Goal: Answer question/provide support: Share knowledge or assist other users

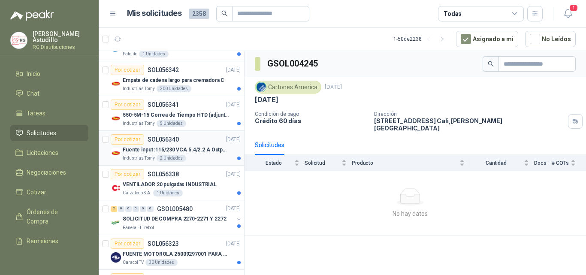
scroll to position [172, 0]
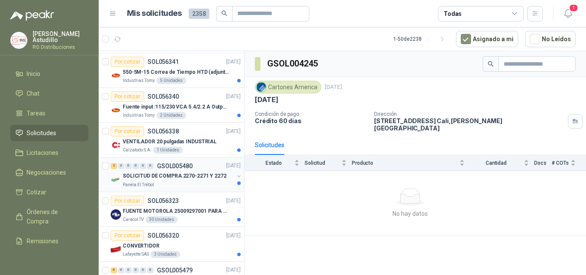
click at [153, 181] on div "SOLICITUD DE COMPRA 2270-2271 Y 2272" at bounding box center [178, 176] width 111 height 10
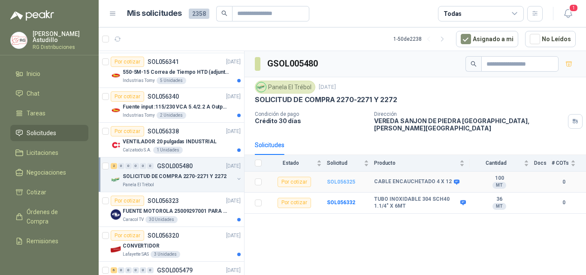
click at [346, 179] on b "SOL056325" at bounding box center [341, 182] width 28 height 6
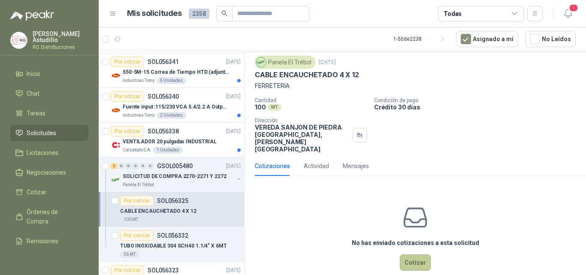
click at [412, 254] on button "Cotizar" at bounding box center [415, 262] width 31 height 16
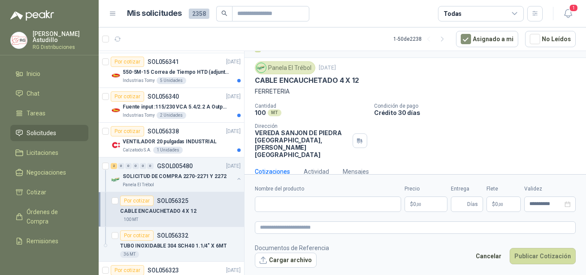
scroll to position [17, 0]
click at [300, 205] on input "Nombre del producto" at bounding box center [328, 203] width 146 height 15
click at [277, 201] on input "Nombre del producto" at bounding box center [328, 203] width 146 height 15
paste input "**********"
type input "**********"
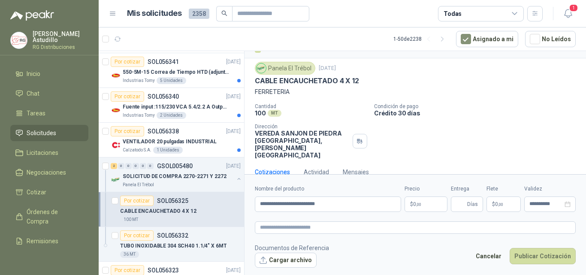
click at [437, 203] on p "$ 0 ,00" at bounding box center [425, 203] width 43 height 15
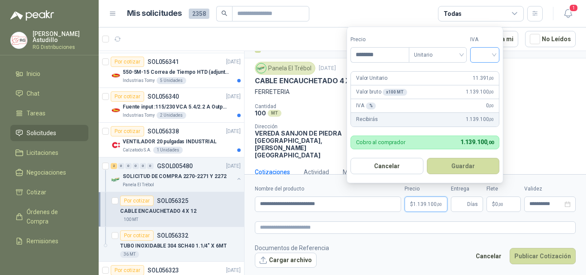
type input "********"
click at [491, 52] on input "search" at bounding box center [484, 54] width 19 height 13
click at [479, 73] on div "19%" at bounding box center [486, 72] width 16 height 9
click at [463, 173] on button "Guardar" at bounding box center [464, 166] width 74 height 16
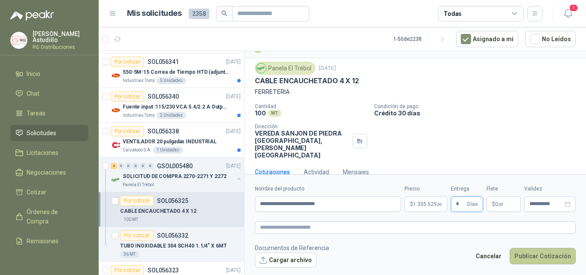
type input "*"
click at [552, 256] on button "Publicar Cotización" at bounding box center [542, 256] width 66 height 16
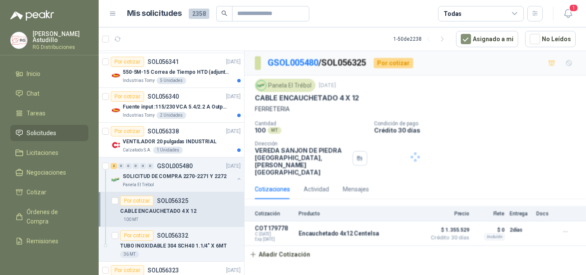
scroll to position [0, 0]
click at [171, 239] on div "Por cotizar SOL056332" at bounding box center [154, 235] width 68 height 10
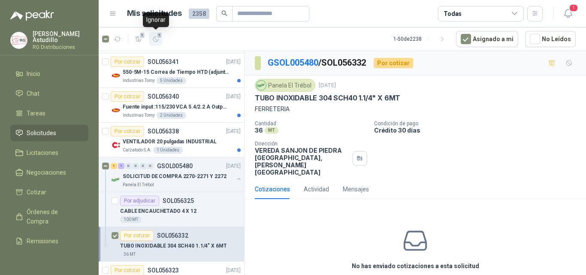
click at [157, 34] on span "1" at bounding box center [159, 35] width 6 height 7
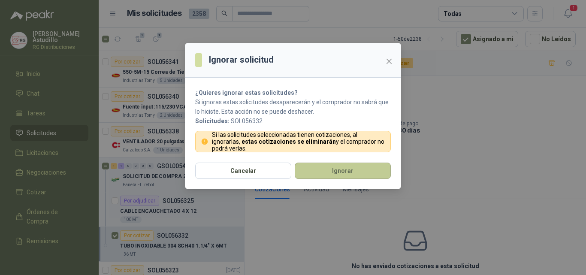
click at [351, 168] on button "Ignorar" at bounding box center [343, 170] width 96 height 16
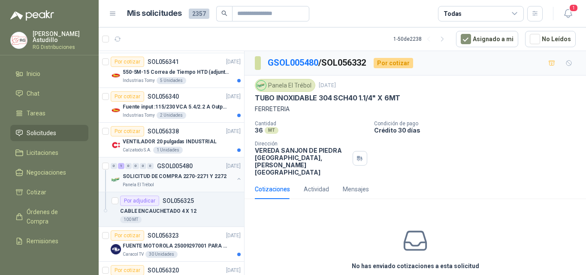
click at [235, 179] on button "button" at bounding box center [238, 178] width 7 height 7
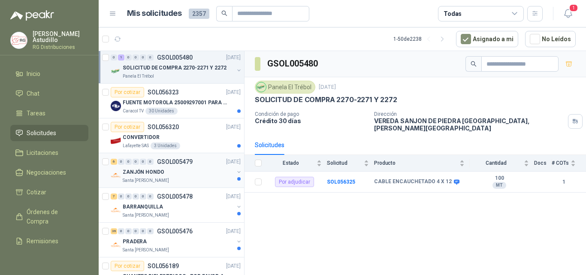
scroll to position [300, 0]
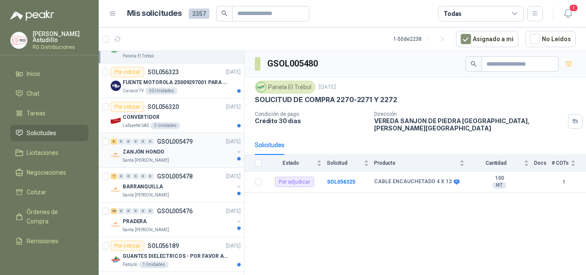
click at [202, 155] on div "ZANJÓN HONDO" at bounding box center [178, 152] width 111 height 10
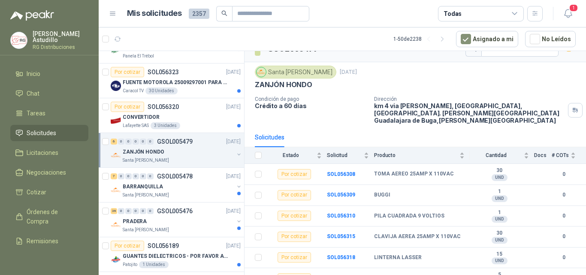
scroll to position [19, 0]
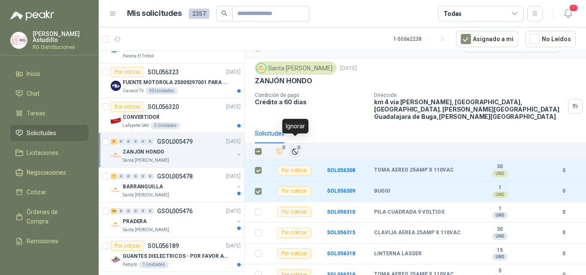
click at [296, 144] on span "2" at bounding box center [299, 147] width 6 height 7
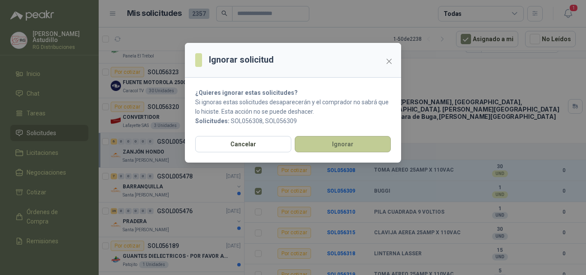
click at [331, 144] on button "Ignorar" at bounding box center [343, 144] width 96 height 16
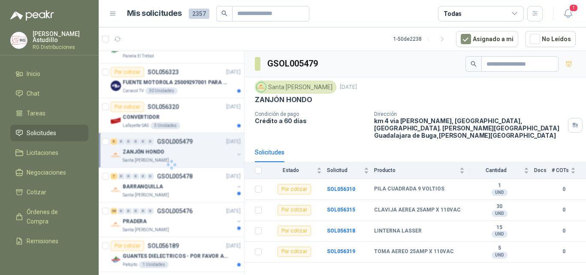
scroll to position [0, 0]
click at [336, 186] on b "SOL056310" at bounding box center [341, 189] width 28 height 6
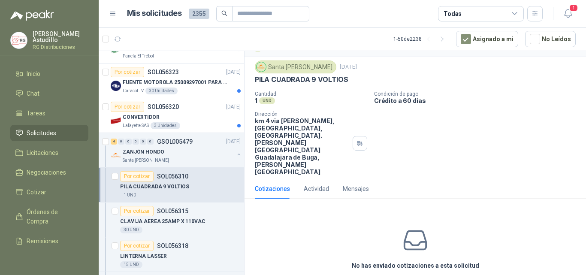
scroll to position [27, 0]
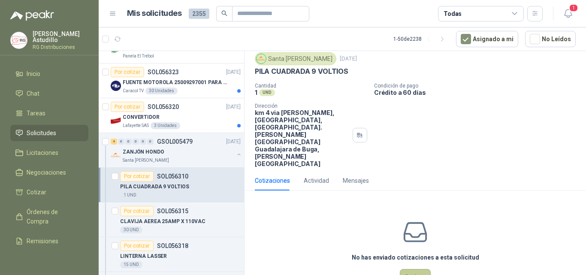
click at [409, 260] on button "Cotizar" at bounding box center [415, 277] width 31 height 16
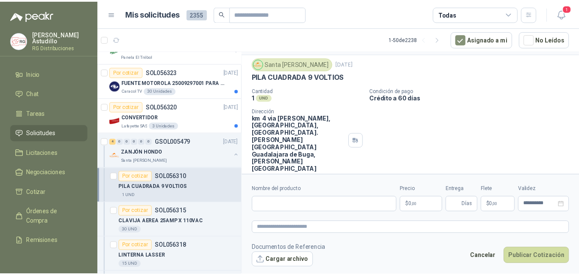
scroll to position [21, 0]
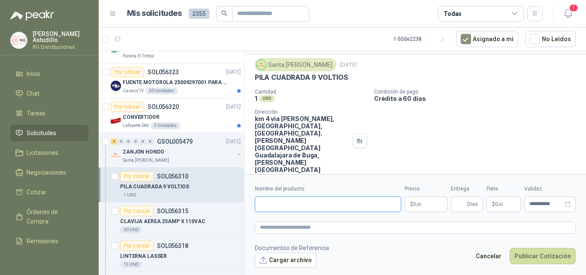
click at [292, 202] on input "Nombre del producto" at bounding box center [328, 203] width 146 height 15
paste input "**********"
type input "**********"
click at [421, 203] on body "[PERSON_NAME] RG Distribuciones Inicio Chat Tareas Solicitudes Licitaciones Neg…" at bounding box center [293, 137] width 586 height 275
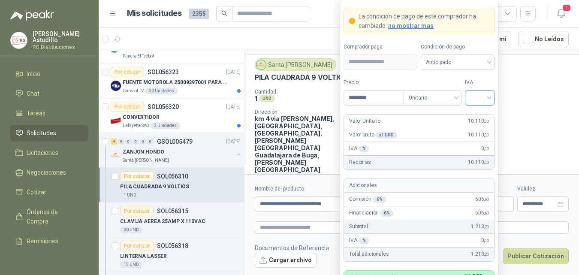
type input "********"
click at [484, 98] on input "search" at bounding box center [479, 96] width 19 height 13
click at [485, 117] on div "19%" at bounding box center [480, 115] width 16 height 9
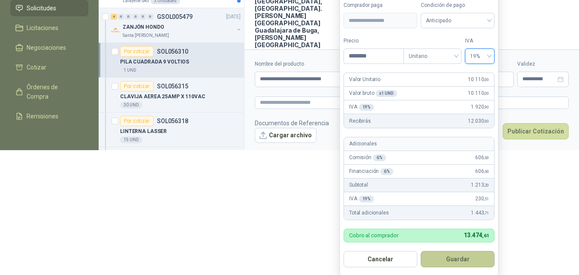
click at [462, 256] on button "Guardar" at bounding box center [458, 259] width 74 height 16
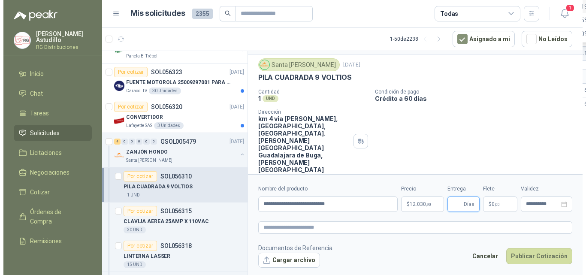
scroll to position [0, 0]
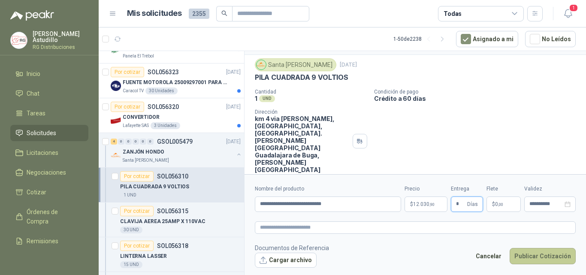
type input "*"
click at [551, 256] on button "Publicar Cotización" at bounding box center [542, 256] width 66 height 16
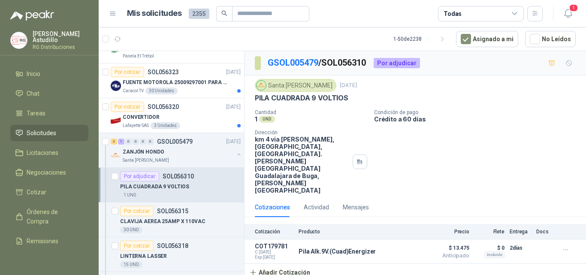
click at [198, 184] on div "PILA CUADRADA 9 VOLTIOS" at bounding box center [180, 186] width 120 height 10
click at [186, 152] on div "ZANJÓN HONDO" at bounding box center [178, 152] width 111 height 10
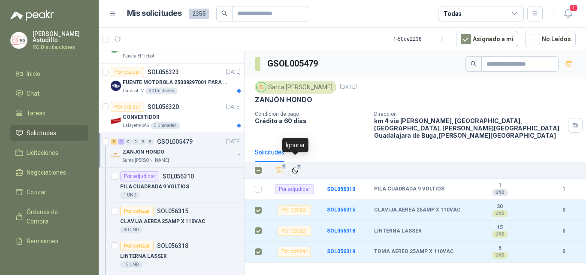
click at [295, 162] on th "3 3" at bounding box center [426, 170] width 319 height 17
click at [296, 163] on span "3" at bounding box center [299, 166] width 6 height 7
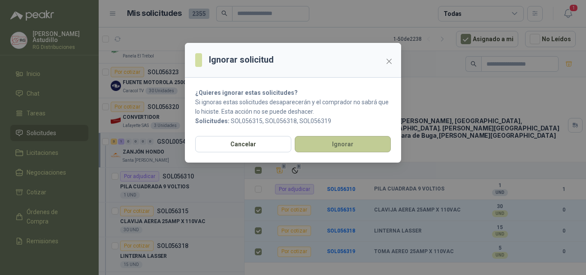
click at [340, 150] on button "Ignorar" at bounding box center [343, 144] width 96 height 16
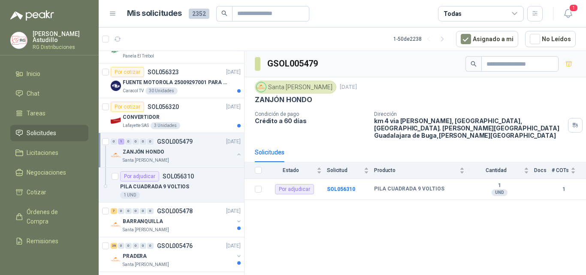
click at [228, 152] on div "ZANJÓN HONDO Santa [PERSON_NAME]" at bounding box center [177, 155] width 132 height 17
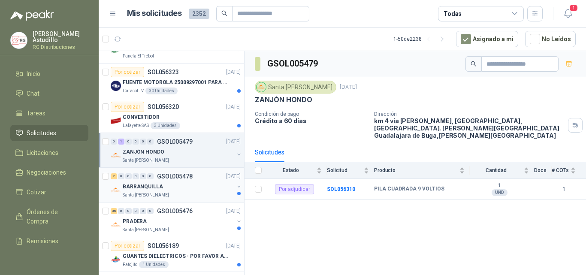
click at [193, 187] on div "BARRANQUILLA" at bounding box center [178, 186] width 111 height 10
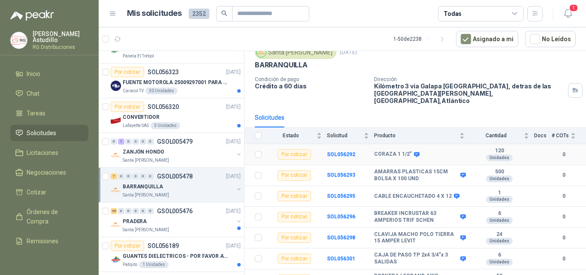
scroll to position [39, 0]
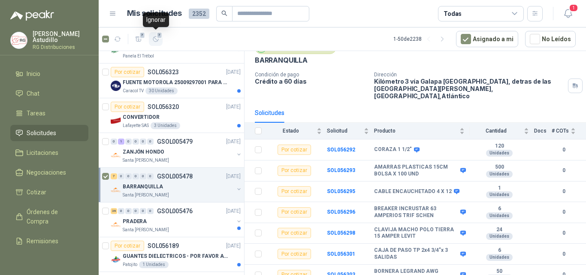
click at [156, 36] on icon "button" at bounding box center [155, 39] width 7 height 7
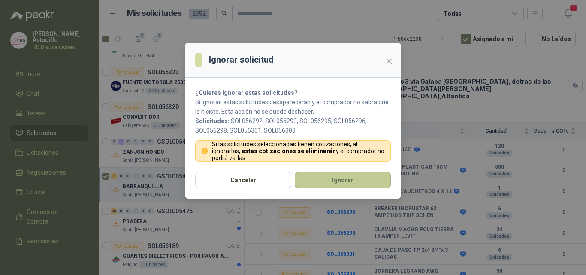
click at [357, 181] on button "Ignorar" at bounding box center [343, 180] width 96 height 16
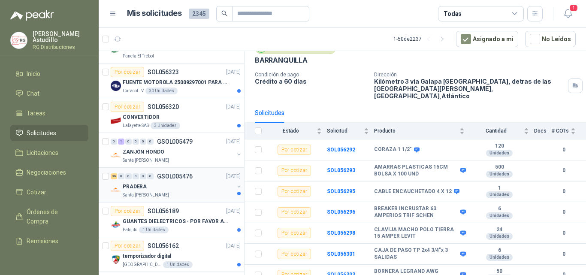
click at [206, 191] on div "PRADERA" at bounding box center [178, 186] width 111 height 10
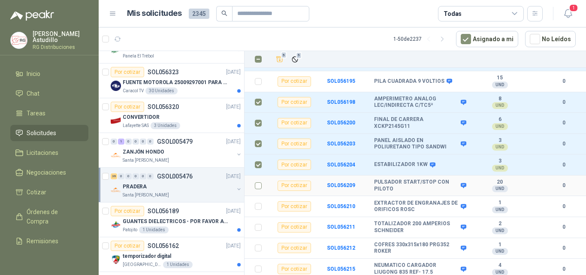
scroll to position [172, 0]
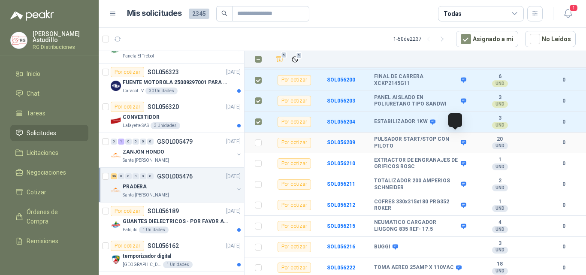
click at [460, 140] on icon at bounding box center [463, 142] width 6 height 5
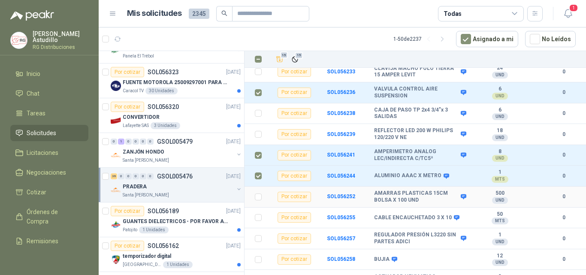
scroll to position [515, 0]
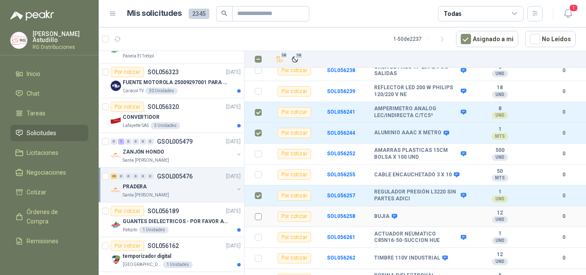
click at [254, 209] on td at bounding box center [255, 216] width 22 height 21
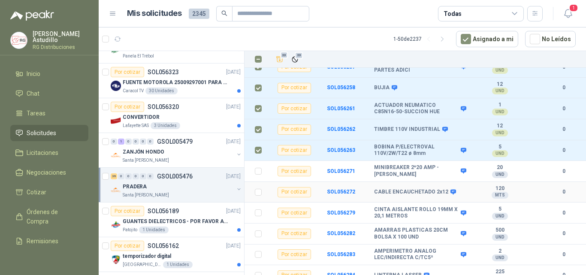
scroll to position [644, 0]
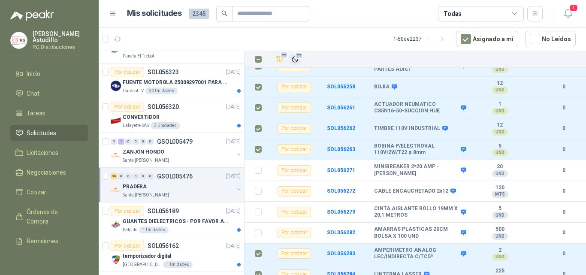
click at [296, 57] on span "22" at bounding box center [299, 55] width 8 height 7
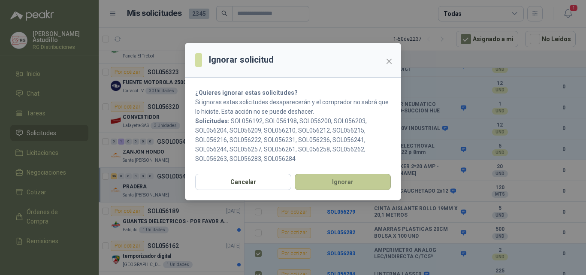
click at [339, 177] on button "Ignorar" at bounding box center [343, 182] width 96 height 16
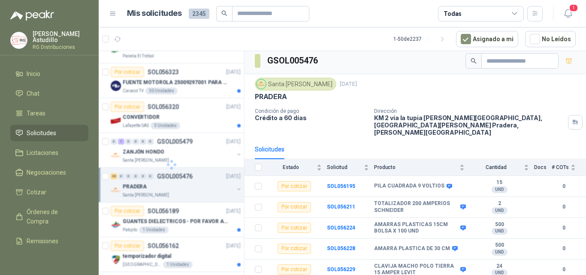
scroll to position [0, 0]
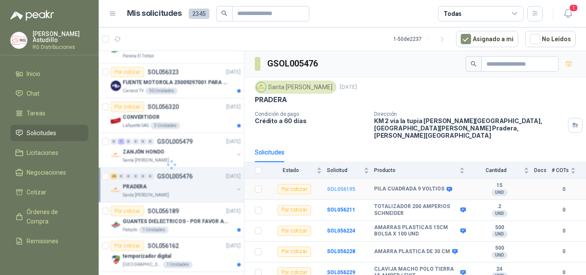
click at [335, 186] on b "SOL056195" at bounding box center [341, 189] width 28 height 6
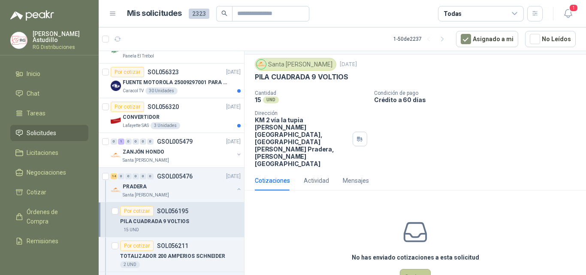
click at [413, 260] on button "Cotizar" at bounding box center [415, 277] width 31 height 16
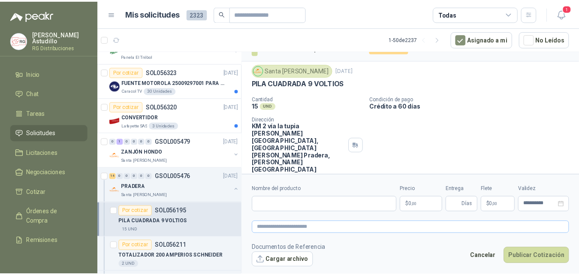
scroll to position [15, 0]
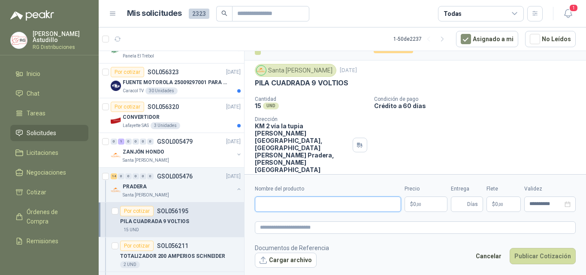
click at [317, 201] on input "Nombre del producto" at bounding box center [328, 203] width 146 height 15
paste input "**********"
click at [271, 206] on input "**********" at bounding box center [328, 203] width 146 height 15
type input "**********"
click at [436, 203] on body "[PERSON_NAME] RG Distribuciones Inicio Chat Tareas Solicitudes Licitaciones Neg…" at bounding box center [293, 137] width 586 height 275
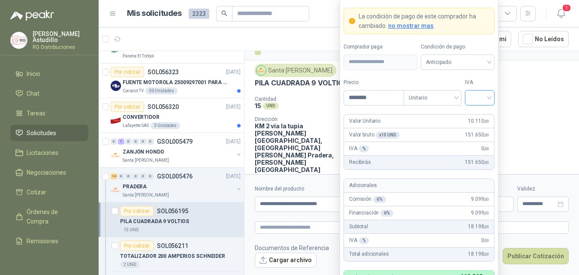
type input "********"
click at [478, 101] on input "search" at bounding box center [479, 96] width 19 height 13
click at [481, 120] on div "19%" at bounding box center [480, 115] width 16 height 9
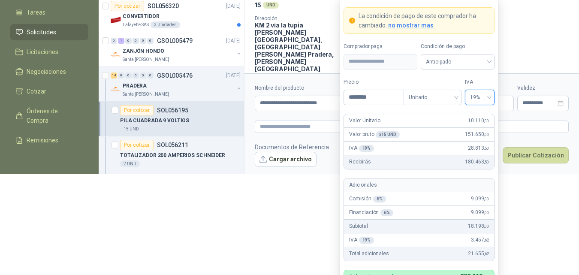
scroll to position [102, 0]
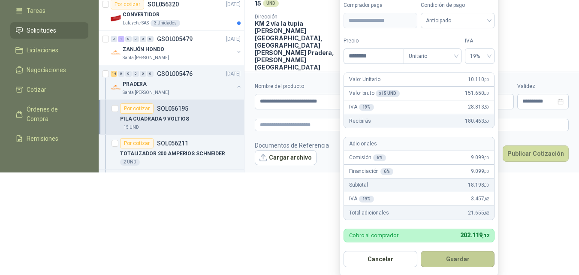
click at [459, 258] on button "Guardar" at bounding box center [458, 259] width 74 height 16
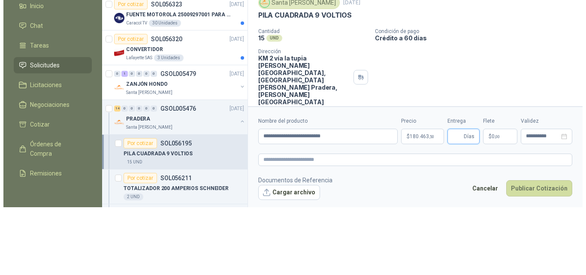
scroll to position [0, 0]
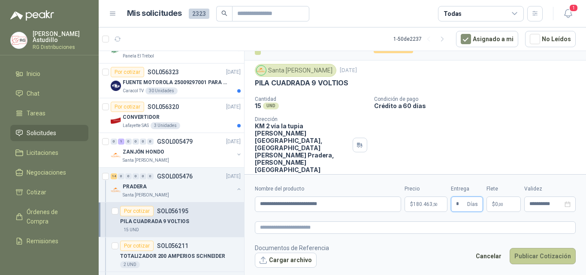
type input "*"
click at [549, 251] on button "Publicar Cotización" at bounding box center [542, 256] width 66 height 16
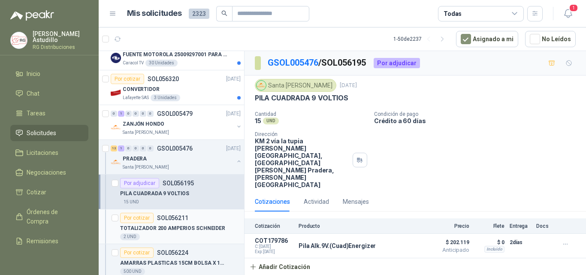
scroll to position [343, 0]
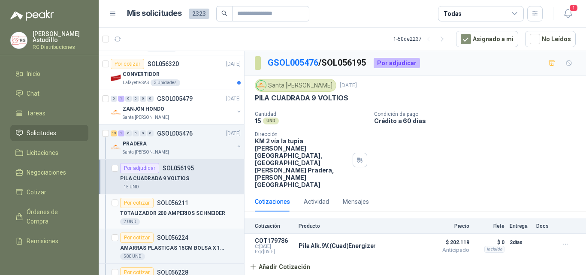
click at [172, 206] on p "SOL056211" at bounding box center [172, 203] width 31 height 6
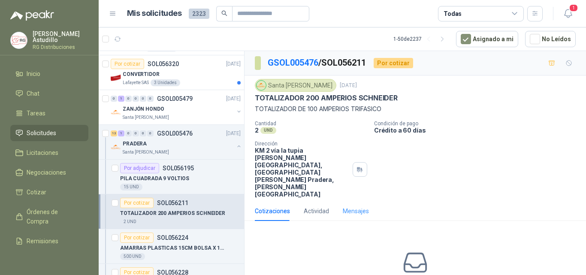
scroll to position [30, 0]
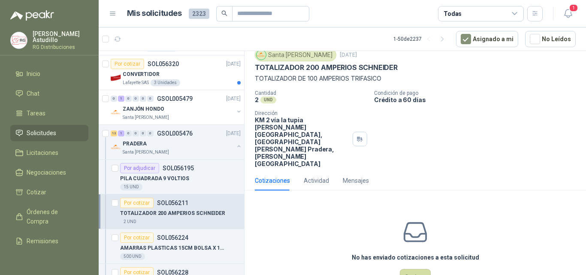
click at [406, 238] on div "No has enviado cotizaciones a esta solicitud Cotizar" at bounding box center [414, 251] width 341 height 109
click at [407, 260] on button "Cotizar" at bounding box center [415, 277] width 31 height 16
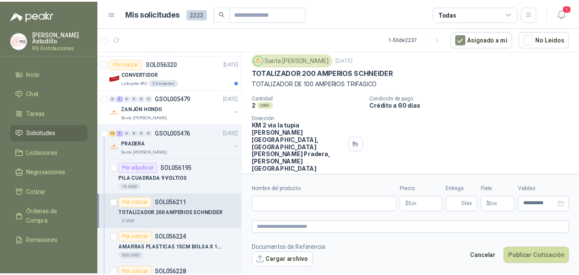
scroll to position [24, 0]
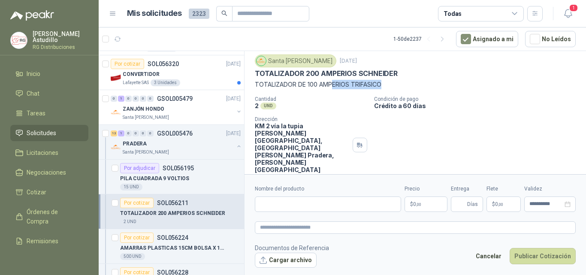
drag, startPoint x: 385, startPoint y: 81, endPoint x: 317, endPoint y: 84, distance: 67.4
click at [321, 84] on p "TOTALIZADOR DE 100 AMPERIOS TRIFASICO" at bounding box center [415, 84] width 321 height 9
drag, startPoint x: 307, startPoint y: 74, endPoint x: 322, endPoint y: 77, distance: 14.9
click at [322, 77] on p "TOTALIZADOR 200 AMPERIOS SCHNEIDER" at bounding box center [326, 73] width 143 height 9
drag, startPoint x: 313, startPoint y: 87, endPoint x: 328, endPoint y: 86, distance: 15.5
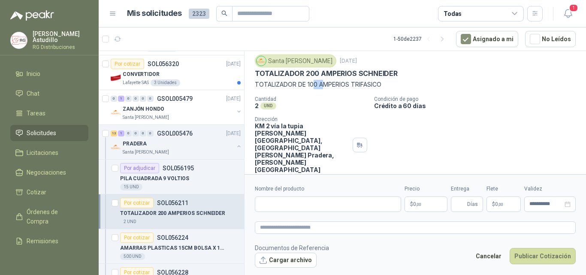
click at [328, 86] on p "TOTALIZADOR DE 100 AMPERIOS TRIFASICO" at bounding box center [415, 84] width 321 height 9
drag, startPoint x: 280, startPoint y: 79, endPoint x: 314, endPoint y: 73, distance: 34.4
click at [314, 73] on div "Santa [PERSON_NAME] [DATE] TOTALIZADOR 200 AMPERIOS [PERSON_NAME]  TOTALIZADOR…" at bounding box center [415, 71] width 321 height 35
drag, startPoint x: 292, startPoint y: 86, endPoint x: 325, endPoint y: 86, distance: 33.0
click at [325, 86] on p "TOTALIZADOR DE 100 AMPERIOS TRIFASICO" at bounding box center [415, 84] width 321 height 9
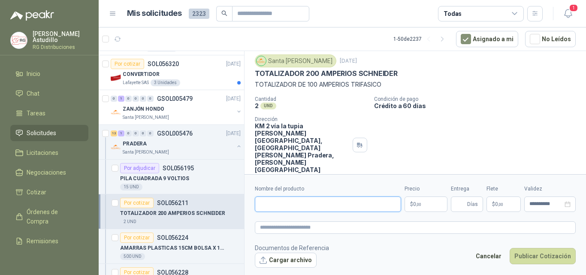
click at [310, 203] on input "Nombre del producto" at bounding box center [328, 203] width 146 height 15
click at [278, 200] on input "Nombre del producto" at bounding box center [328, 203] width 146 height 15
paste input "**********"
type input "**********"
click at [412, 202] on p "$ 0 ,00" at bounding box center [425, 203] width 43 height 15
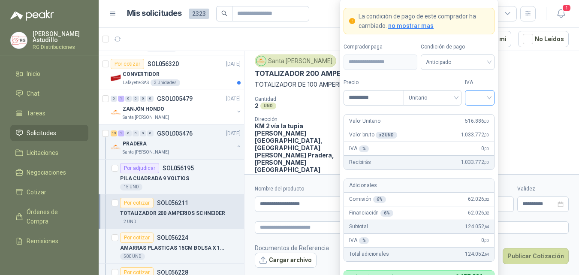
type input "*********"
click at [481, 95] on input "search" at bounding box center [479, 96] width 19 height 13
click at [487, 112] on div "19%" at bounding box center [479, 115] width 26 height 14
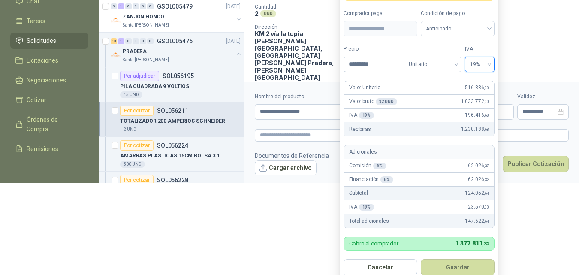
scroll to position [100, 0]
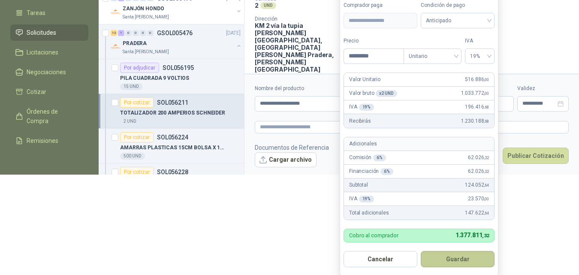
click at [457, 257] on button "Guardar" at bounding box center [458, 259] width 74 height 16
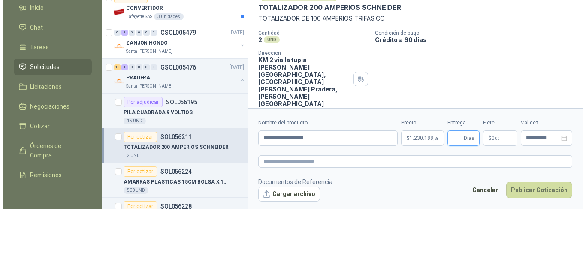
scroll to position [0, 0]
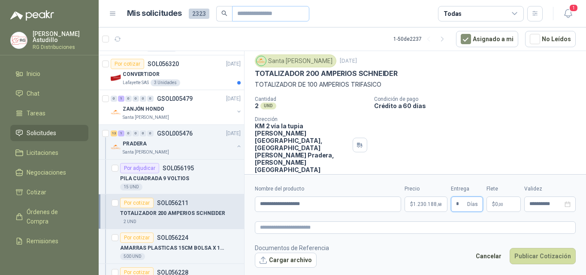
type input "*"
click at [545, 253] on button "Publicar Cotización" at bounding box center [542, 256] width 66 height 16
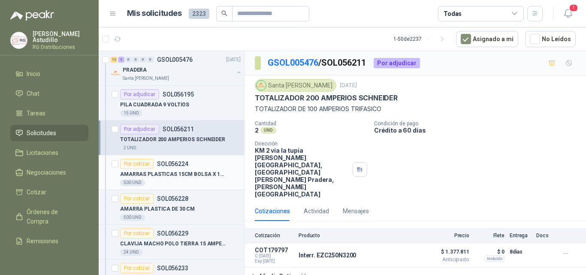
scroll to position [429, 0]
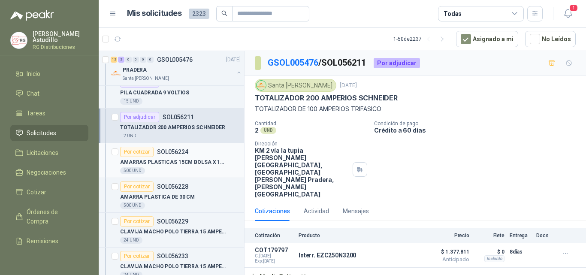
click at [179, 158] on p "AMARRAS PLASTICAS 15CM BOLSA X 100 UND" at bounding box center [173, 162] width 107 height 8
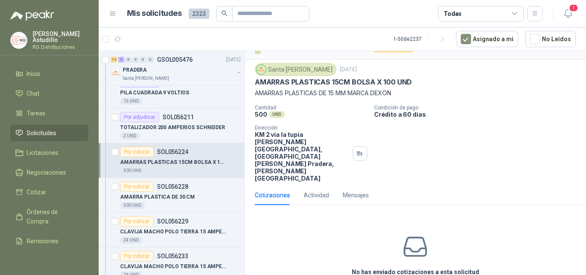
scroll to position [30, 0]
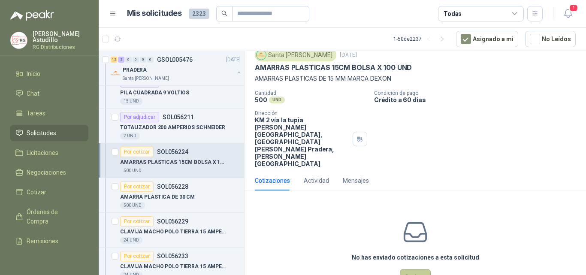
click at [422, 260] on button "Cotizar" at bounding box center [415, 277] width 31 height 16
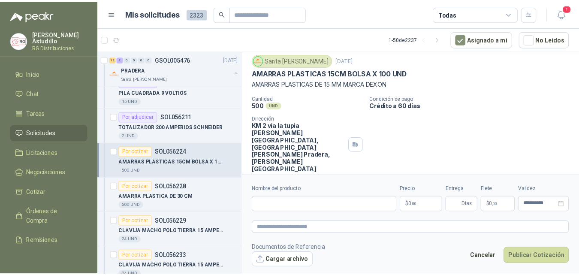
scroll to position [24, 0]
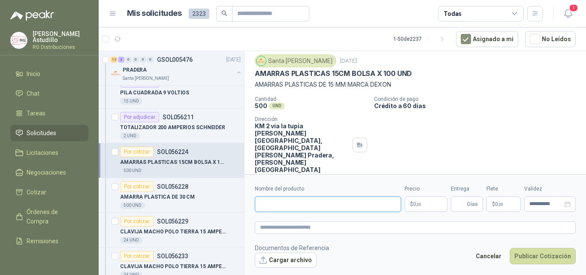
click at [288, 199] on input "Nombre del producto" at bounding box center [328, 203] width 146 height 15
paste input "**********"
type input "**********"
click at [428, 205] on body "[PERSON_NAME] RG Distribuciones Inicio Chat Tareas Solicitudes Licitaciones Neg…" at bounding box center [293, 137] width 586 height 275
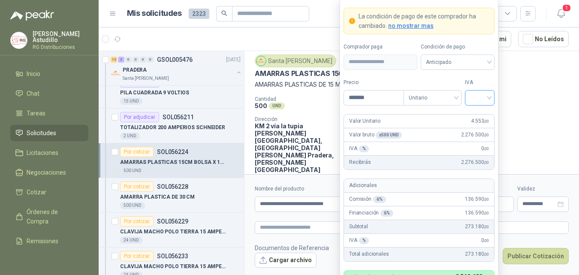
type input "*******"
click at [481, 90] on input "search" at bounding box center [479, 96] width 19 height 13
click at [484, 114] on div "19%" at bounding box center [480, 115] width 16 height 9
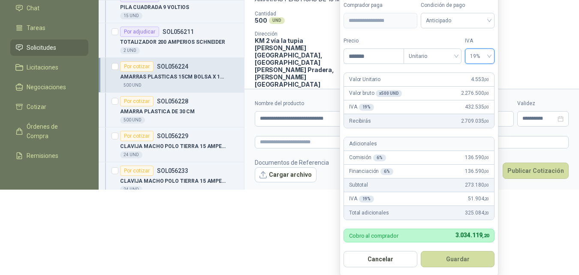
scroll to position [87, 0]
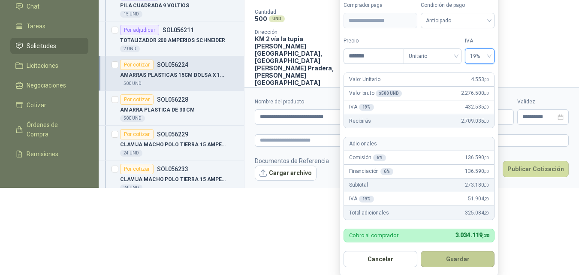
click at [462, 256] on button "Guardar" at bounding box center [458, 259] width 74 height 16
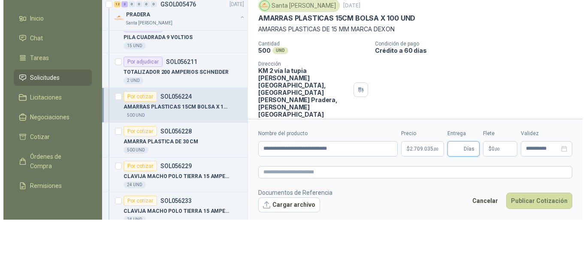
scroll to position [0, 0]
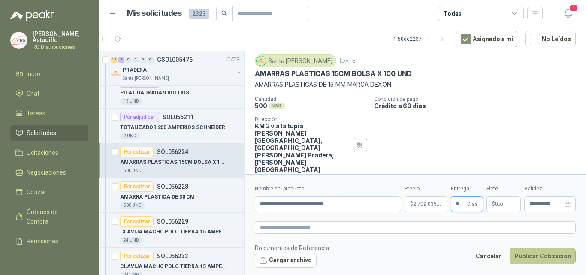
type input "*"
click at [533, 256] on button "Publicar Cotización" at bounding box center [542, 256] width 66 height 16
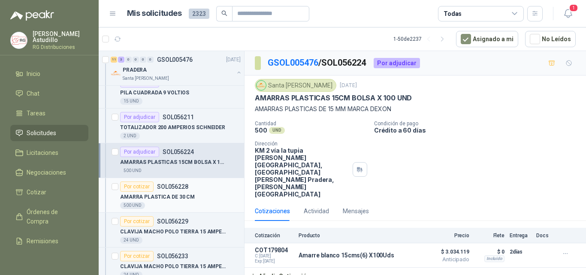
click at [173, 194] on p "AMARRA PLASTICA DE 30 CM" at bounding box center [157, 197] width 75 height 8
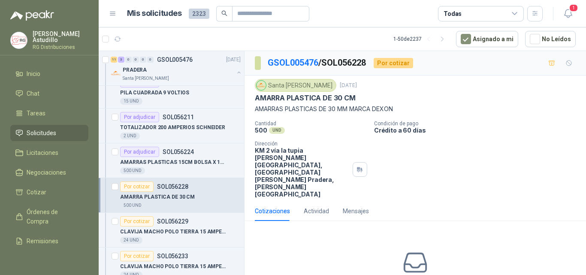
scroll to position [30, 0]
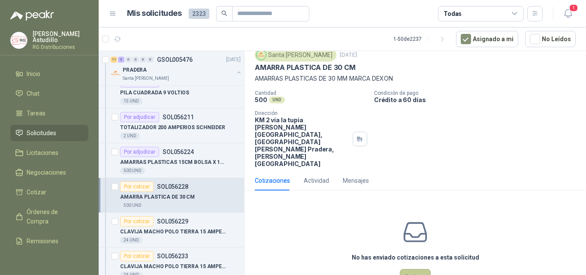
click at [411, 260] on button "Cotizar" at bounding box center [415, 277] width 31 height 16
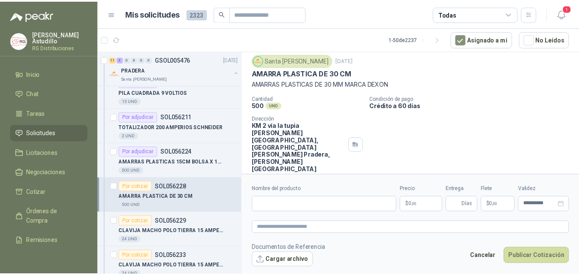
scroll to position [24, 0]
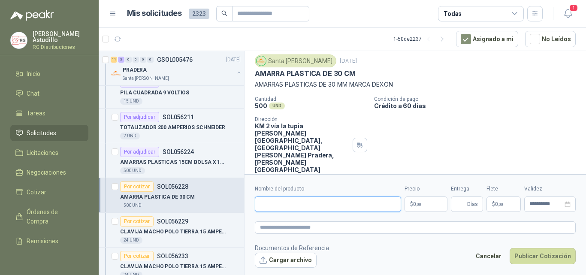
click at [322, 203] on input "Nombre del producto" at bounding box center [328, 203] width 146 height 15
paste input "**********"
type input "**********"
drag, startPoint x: 355, startPoint y: 204, endPoint x: 0, endPoint y: 182, distance: 355.3
click at [7, 185] on div "[PERSON_NAME] RG Distribuciones Inicio Chat Tareas Solicitudes Licitaciones Neg…" at bounding box center [293, 137] width 586 height 275
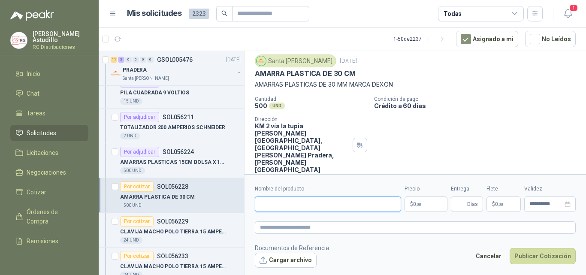
click at [300, 205] on input "Nombre del producto" at bounding box center [328, 203] width 146 height 15
paste input "**********"
type input "**********"
click at [414, 202] on body "[PERSON_NAME] RG Distribuciones Inicio Chat Tareas Solicitudes Licitaciones Neg…" at bounding box center [293, 137] width 586 height 275
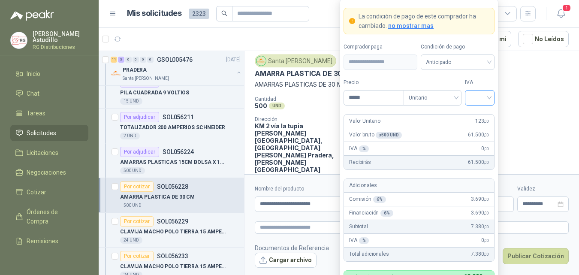
type input "*****"
click at [483, 99] on input "search" at bounding box center [479, 96] width 19 height 13
click at [482, 111] on div "19%" at bounding box center [480, 115] width 16 height 9
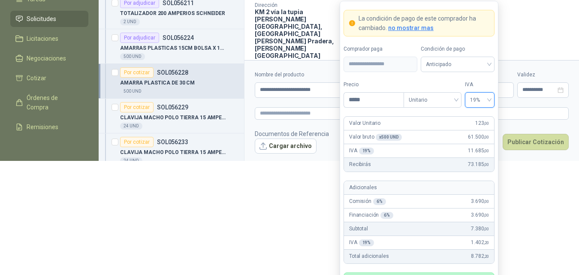
scroll to position [135, 0]
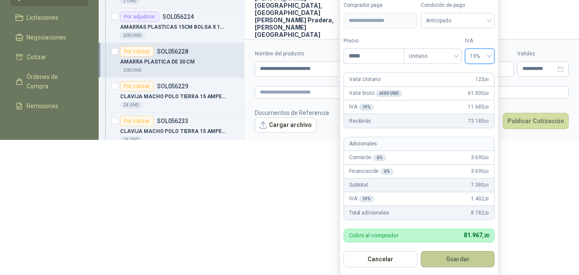
click at [457, 256] on button "Guardar" at bounding box center [458, 259] width 74 height 16
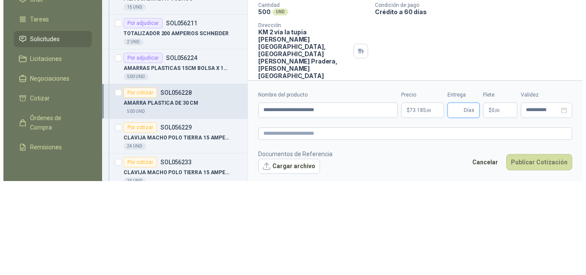
scroll to position [0, 0]
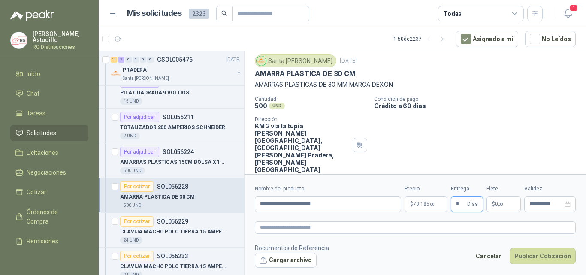
type input "*"
click at [421, 204] on span "73.185 ,00" at bounding box center [423, 204] width 21 height 5
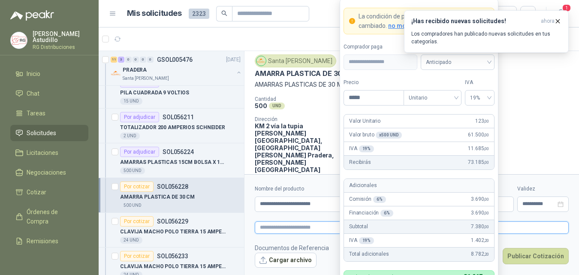
click at [511, 230] on textarea at bounding box center [412, 227] width 314 height 12
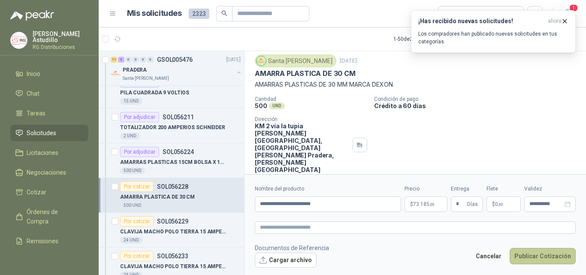
click at [552, 249] on button "Publicar Cotización" at bounding box center [542, 256] width 66 height 16
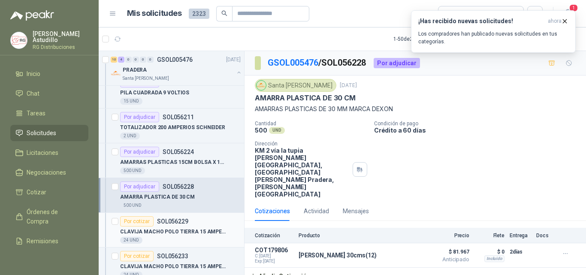
click at [190, 226] on div "CLAVIJA MACHO POLO TIERRA 15 AMPER LEVIT" at bounding box center [180, 231] width 120 height 10
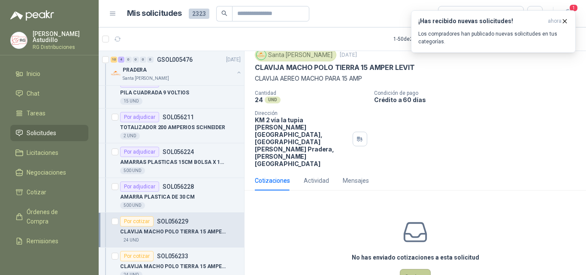
click at [406, 260] on button "Cotizar" at bounding box center [415, 277] width 31 height 16
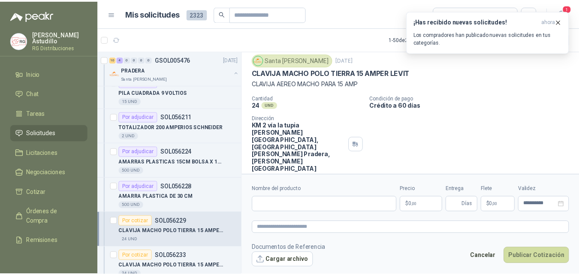
scroll to position [24, 0]
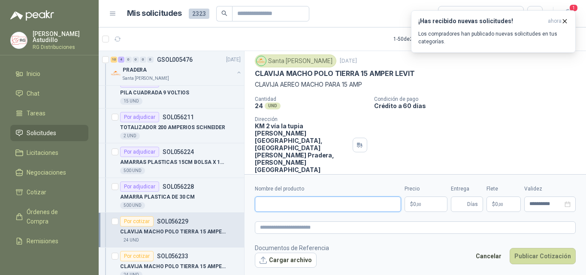
click at [359, 201] on input "Nombre del producto" at bounding box center [328, 203] width 146 height 15
drag, startPoint x: 296, startPoint y: 202, endPoint x: 307, endPoint y: 202, distance: 10.7
click at [296, 202] on input "Nombre del producto" at bounding box center [328, 203] width 146 height 15
paste input "**********"
type input "**********"
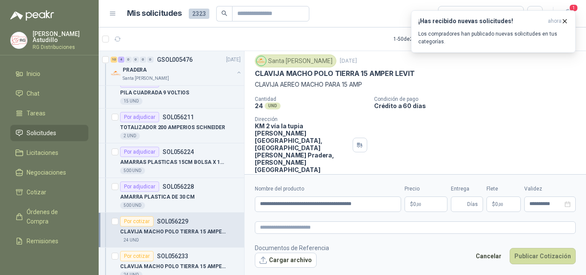
click at [421, 205] on body "[PERSON_NAME] RG Distribuciones Inicio Chat Tareas Solicitudes Licitaciones Neg…" at bounding box center [293, 137] width 586 height 275
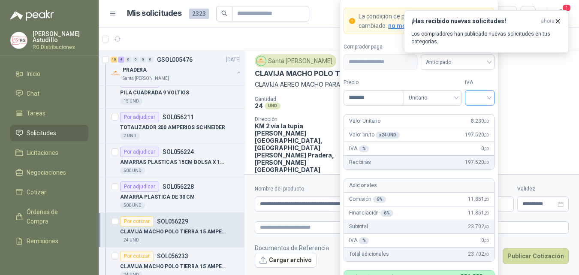
type input "*******"
click at [478, 95] on input "search" at bounding box center [479, 96] width 19 height 13
click at [485, 114] on div "19%" at bounding box center [480, 115] width 16 height 9
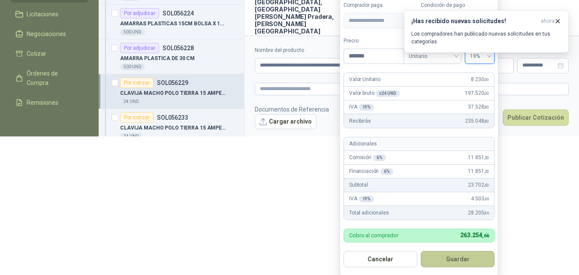
click at [447, 255] on button "Guardar" at bounding box center [458, 259] width 74 height 16
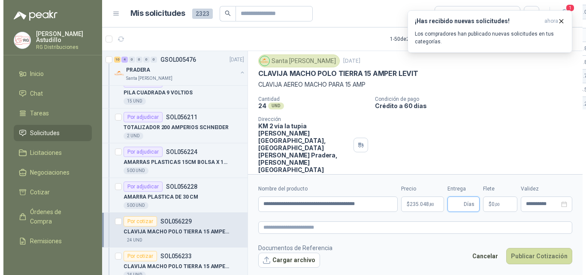
scroll to position [0, 0]
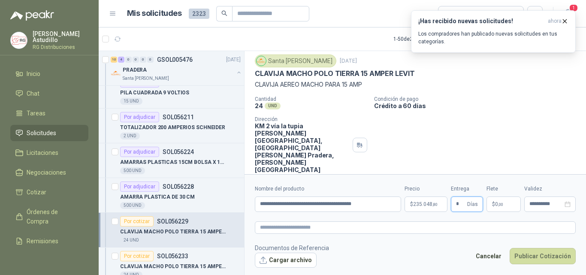
type input "*"
click at [425, 246] on footer "Documentos de Referencia Cargar archivo Cancelar Publicar Cotización" at bounding box center [415, 255] width 321 height 25
click at [536, 253] on button "Publicar Cotización" at bounding box center [542, 256] width 66 height 16
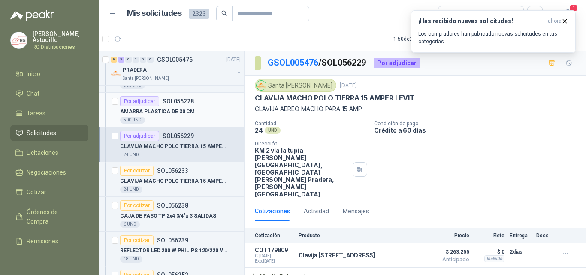
scroll to position [515, 0]
click at [183, 180] on p "CLAVIJA MACHO POLO TIERRA 15 AMPER LEVIT" at bounding box center [173, 181] width 107 height 8
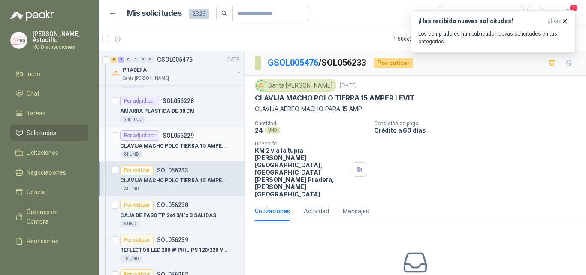
click at [173, 147] on p "CLAVIJA MACHO POLO TIERRA 15 AMPER LEVIT" at bounding box center [173, 146] width 107 height 8
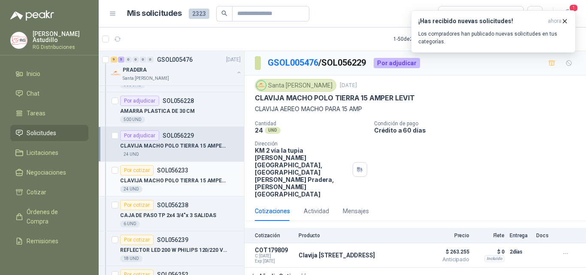
click at [179, 172] on p "SOL056233" at bounding box center [172, 170] width 31 height 6
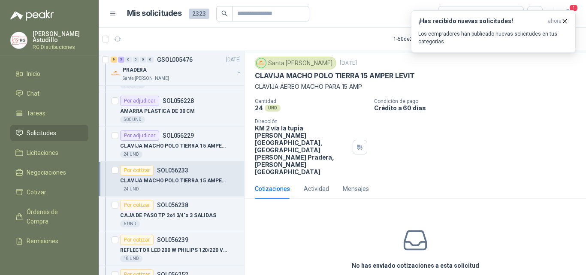
scroll to position [30, 0]
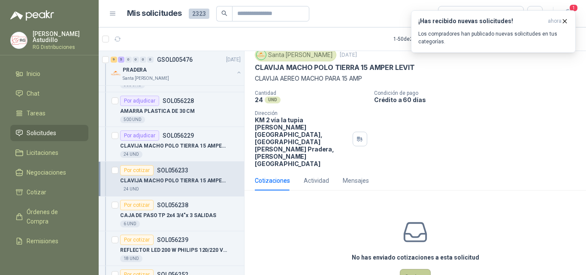
click at [417, 260] on button "Cotizar" at bounding box center [415, 277] width 31 height 16
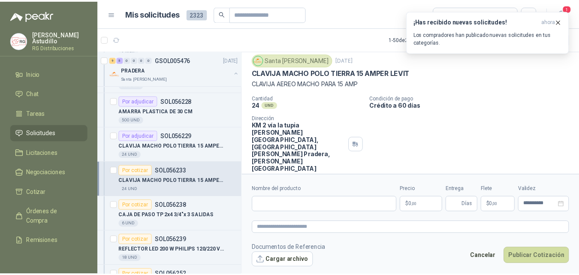
scroll to position [24, 0]
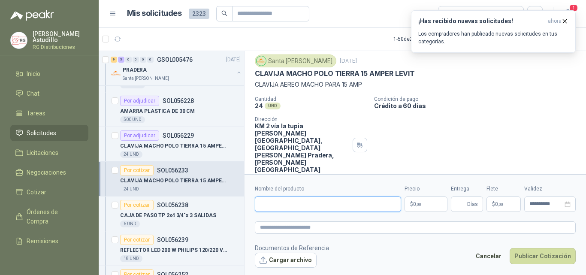
click at [375, 199] on input "Nombre del producto" at bounding box center [328, 203] width 146 height 15
paste input "**********"
type input "**********"
click at [433, 206] on p "$ 0 ,00" at bounding box center [425, 203] width 43 height 15
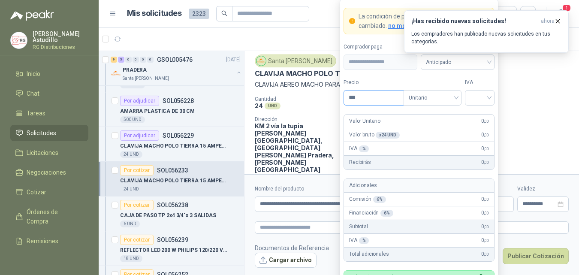
click at [384, 97] on input "***" at bounding box center [374, 97] width 60 height 15
type input "*******"
drag, startPoint x: 496, startPoint y: 100, endPoint x: 481, endPoint y: 98, distance: 15.6
click at [495, 100] on form "**********" at bounding box center [419, 158] width 159 height 319
click at [481, 98] on input "search" at bounding box center [479, 96] width 19 height 13
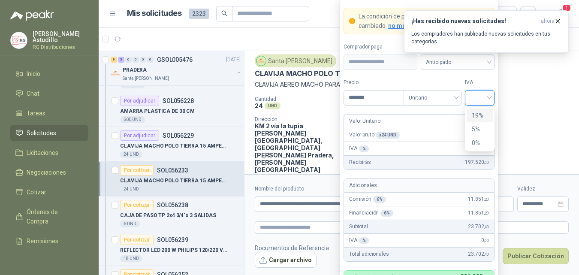
click at [484, 111] on div "19%" at bounding box center [480, 115] width 16 height 9
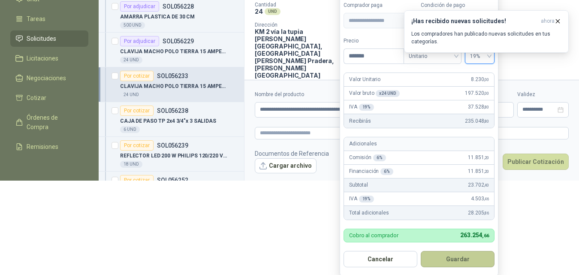
click at [445, 259] on button "Guardar" at bounding box center [458, 259] width 74 height 16
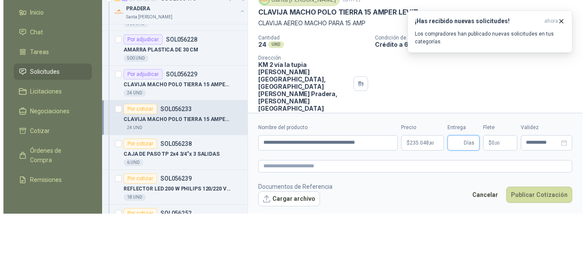
scroll to position [0, 0]
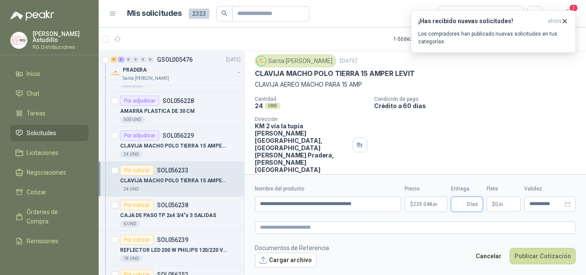
click at [457, 203] on input "Entrega" at bounding box center [460, 204] width 9 height 15
type input "*"
click at [448, 177] on div "Cotizaciones Actividad Mensajes" at bounding box center [415, 187] width 321 height 20
click at [547, 255] on button "Publicar Cotización" at bounding box center [542, 256] width 66 height 16
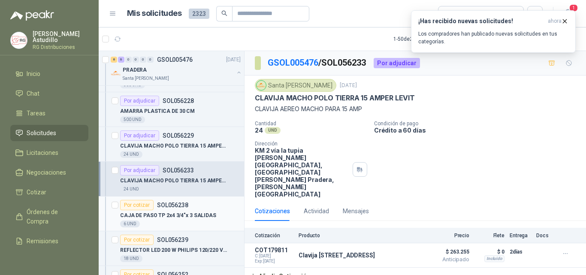
click at [170, 211] on p "CAJA DE PASO TP 2x4 3/4"x 3 SALIDAS" at bounding box center [168, 215] width 96 height 8
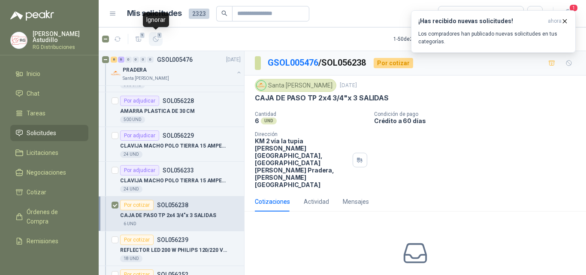
click at [157, 33] on span "1" at bounding box center [159, 35] width 6 height 7
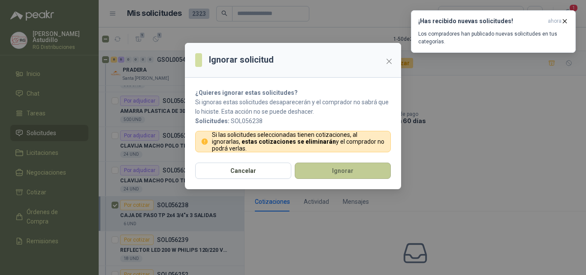
click at [344, 168] on button "Ignorar" at bounding box center [343, 170] width 96 height 16
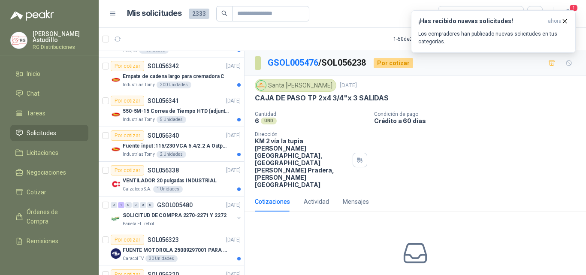
scroll to position [897, 0]
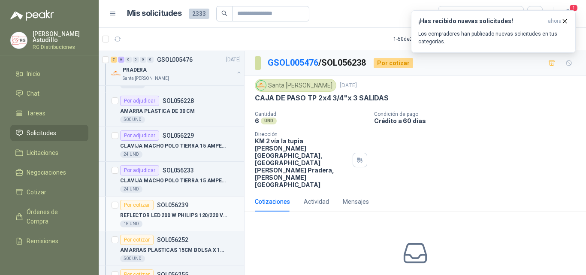
click at [179, 217] on p "REFLECTOR LED 200 W PHILIPS 120/220 V NE" at bounding box center [173, 215] width 107 height 8
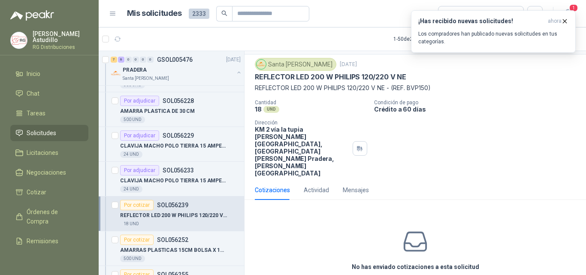
scroll to position [30, 0]
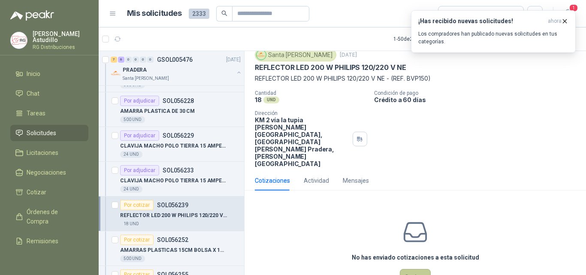
click at [408, 260] on button "Cotizar" at bounding box center [415, 277] width 31 height 16
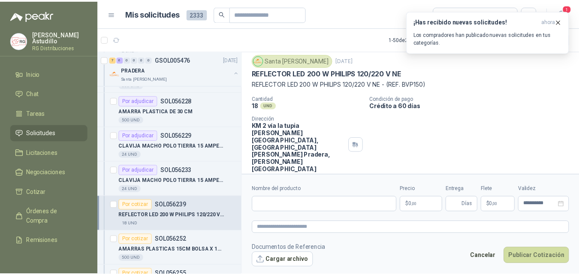
scroll to position [24, 0]
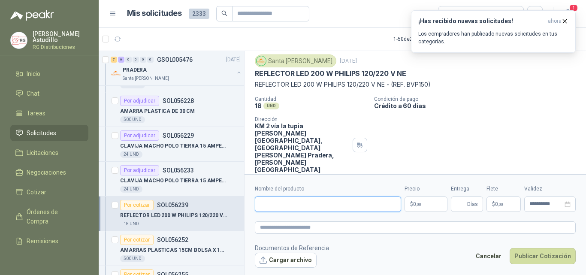
click at [291, 198] on input "Nombre del producto" at bounding box center [328, 203] width 146 height 15
paste input "**********"
type input "**********"
click at [435, 206] on body "[PERSON_NAME] RG Distribuciones Inicio Chat Tareas Solicitudes Licitaciones Neg…" at bounding box center [293, 137] width 586 height 275
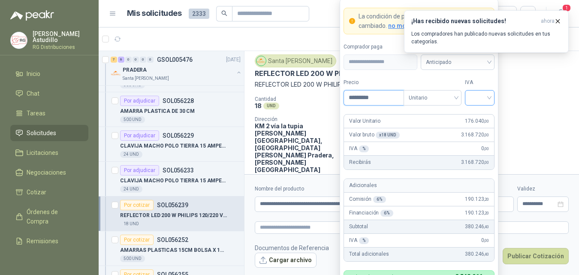
type input "*********"
click at [476, 96] on input "search" at bounding box center [479, 96] width 19 height 13
click at [484, 113] on div "19%" at bounding box center [480, 115] width 16 height 9
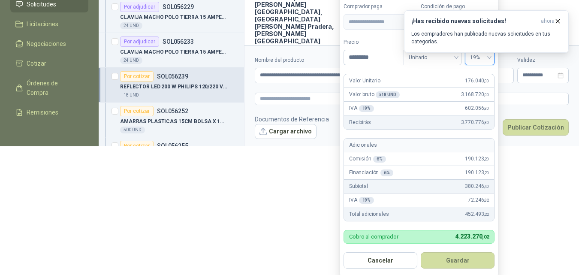
scroll to position [130, 0]
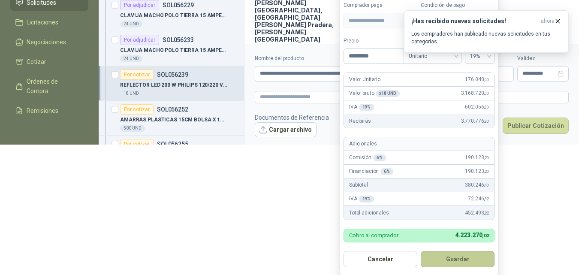
click at [450, 256] on button "Guardar" at bounding box center [458, 259] width 74 height 16
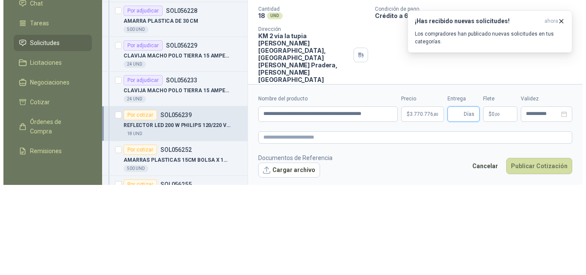
scroll to position [0, 0]
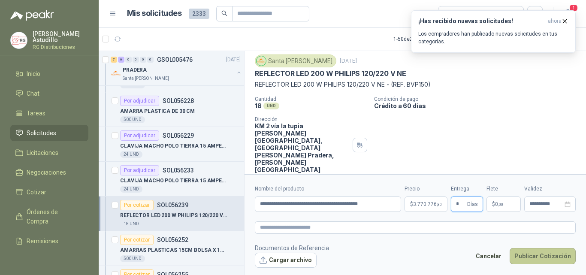
type input "*"
click at [551, 251] on button "Publicar Cotización" at bounding box center [542, 256] width 66 height 16
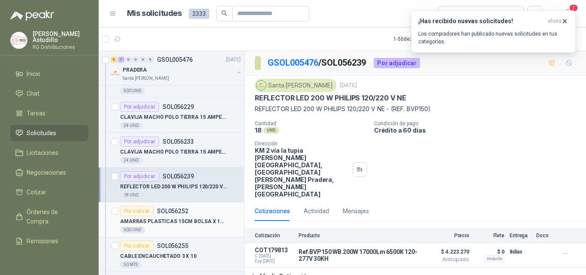
scroll to position [939, 0]
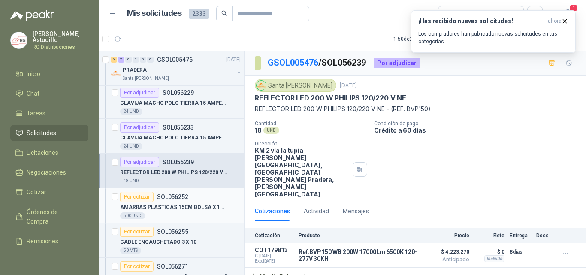
click at [170, 208] on p "AMARRAS PLASTICAS 15CM BOLSA X 100 UND" at bounding box center [173, 207] width 107 height 8
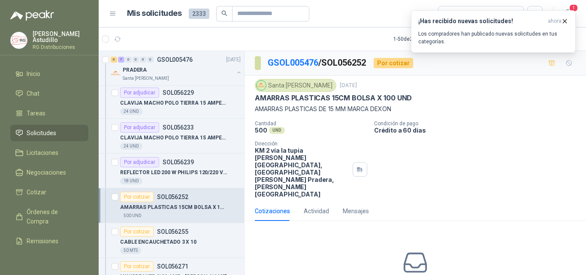
scroll to position [30, 0]
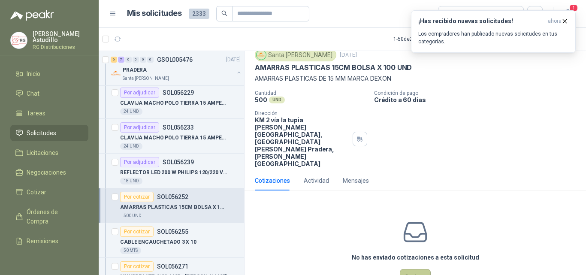
click at [414, 260] on button "Cotizar" at bounding box center [415, 277] width 31 height 16
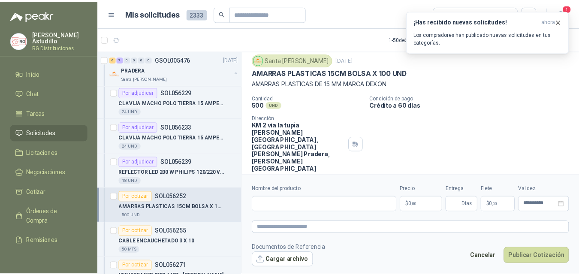
scroll to position [24, 0]
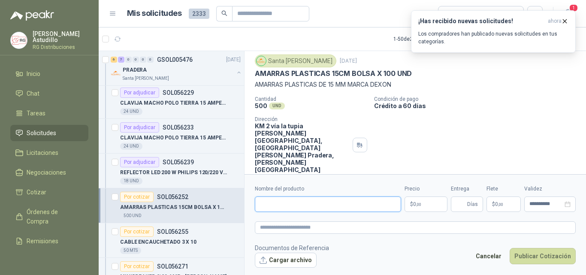
click at [324, 202] on input "Nombre del producto" at bounding box center [328, 203] width 146 height 15
paste input "**********"
type input "**********"
click at [424, 205] on p "$ 0 ,00" at bounding box center [425, 203] width 43 height 15
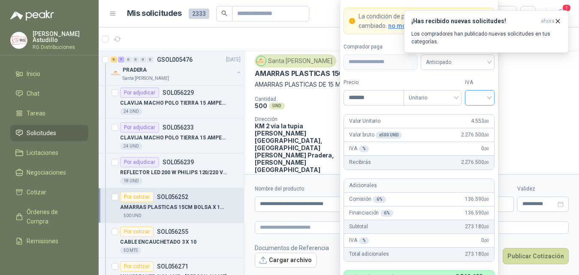
type input "*******"
click at [486, 93] on input "search" at bounding box center [479, 96] width 19 height 13
click at [478, 109] on div "19%" at bounding box center [479, 115] width 26 height 14
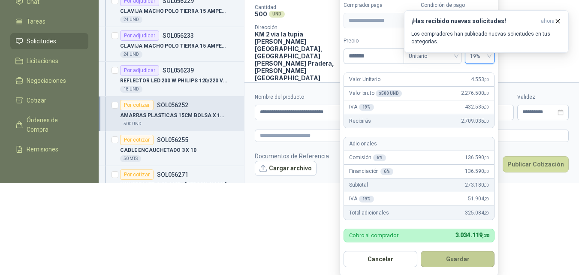
click at [444, 256] on button "Guardar" at bounding box center [458, 259] width 74 height 16
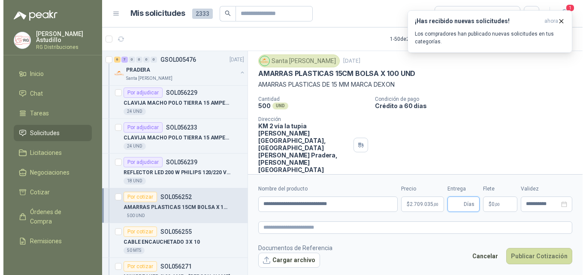
scroll to position [0, 0]
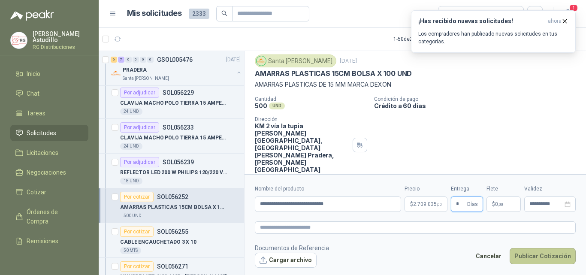
type input "*"
click at [551, 254] on button "Publicar Cotización" at bounding box center [542, 256] width 66 height 16
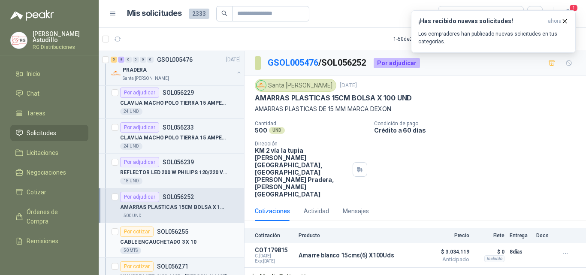
click at [191, 234] on div "Por cotizar SOL056255" at bounding box center [180, 231] width 120 height 10
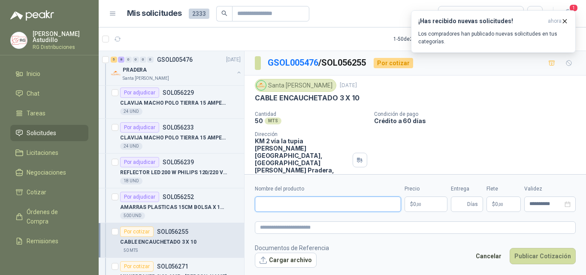
click at [297, 206] on input "Nombre del producto" at bounding box center [328, 203] width 146 height 15
paste input "**********"
type input "**********"
click at [422, 205] on body "[PERSON_NAME] RG Distribuciones Inicio Chat Tareas Solicitudes Licitaciones Neg…" at bounding box center [293, 137] width 586 height 275
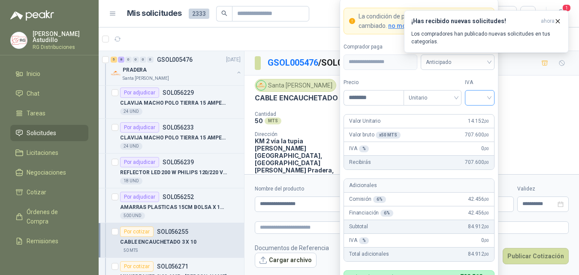
type input "********"
click at [482, 99] on input "search" at bounding box center [479, 96] width 19 height 13
click at [485, 116] on div "19%" at bounding box center [480, 115] width 16 height 9
drag, startPoint x: 488, startPoint y: 174, endPoint x: 486, endPoint y: 181, distance: 6.9
click at [486, 181] on form "**********" at bounding box center [419, 158] width 159 height 319
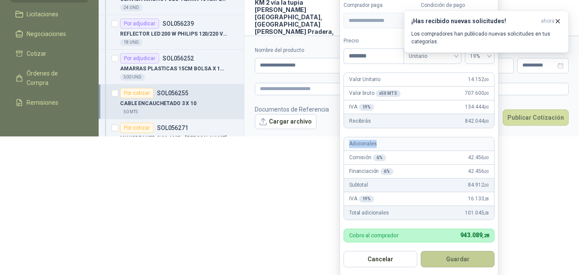
click at [450, 259] on button "Guardar" at bounding box center [458, 259] width 74 height 16
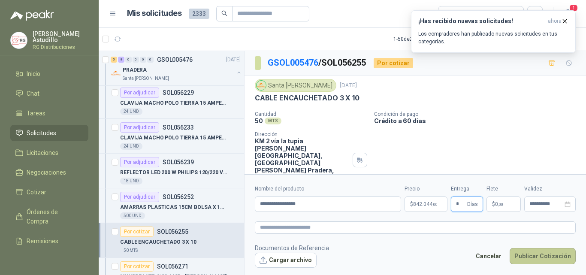
type input "*"
click at [547, 258] on button "Publicar Cotización" at bounding box center [542, 256] width 66 height 16
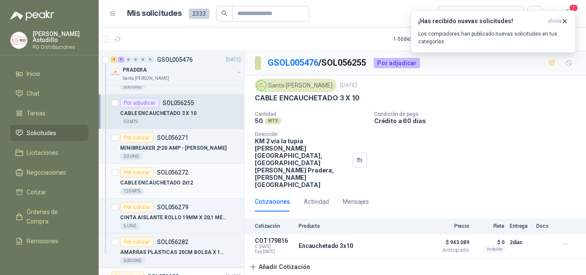
scroll to position [1111, 0]
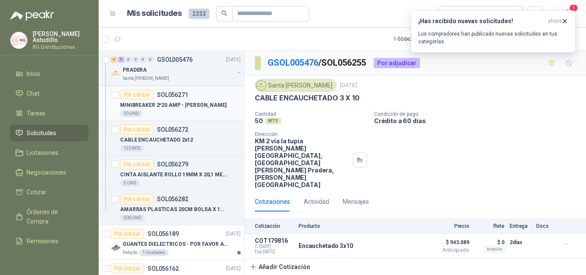
click at [186, 108] on p "MINIBREAKER 2*20 AMP - [PERSON_NAME]" at bounding box center [173, 105] width 106 height 8
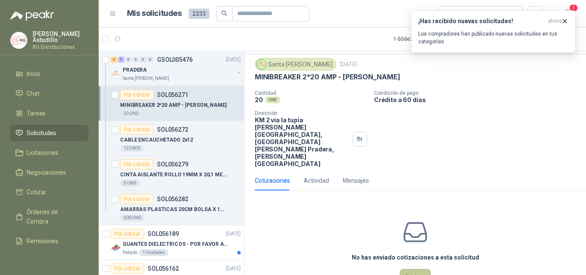
click at [409, 260] on button "Cotizar" at bounding box center [415, 277] width 31 height 16
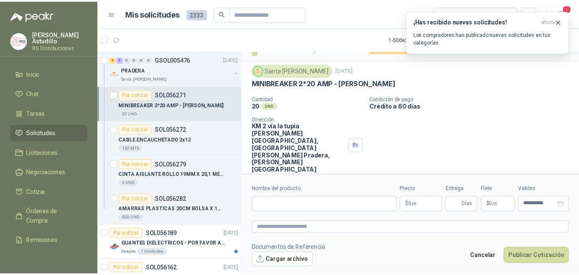
scroll to position [15, 0]
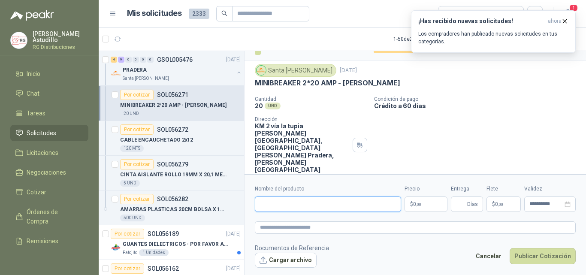
click at [346, 206] on input "Nombre del producto" at bounding box center [328, 203] width 146 height 15
click at [323, 203] on input "Nombre del producto" at bounding box center [328, 203] width 146 height 15
paste input "**********"
type input "**********"
click at [427, 202] on p "$ 0 ,00" at bounding box center [425, 203] width 43 height 15
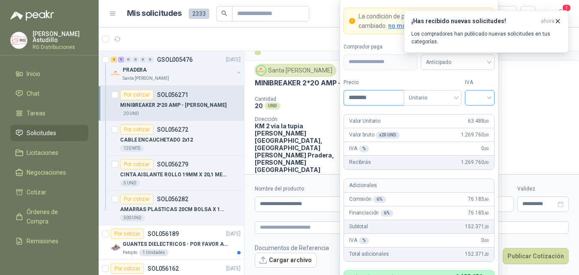
type input "********"
click at [483, 96] on input "search" at bounding box center [479, 96] width 19 height 13
click at [482, 114] on div "19%" at bounding box center [480, 115] width 16 height 9
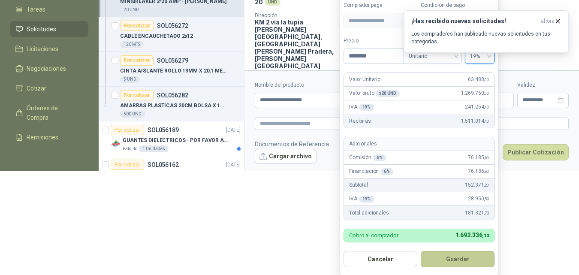
click at [457, 257] on button "Guardar" at bounding box center [458, 259] width 74 height 16
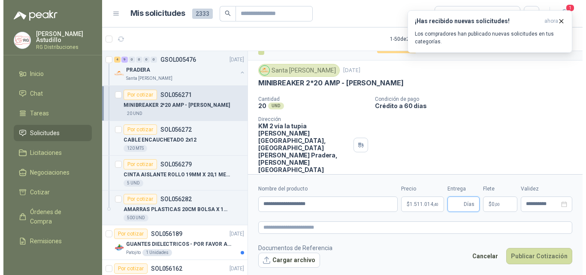
scroll to position [0, 0]
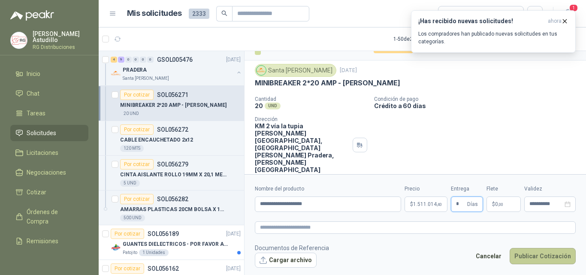
type input "*"
click at [545, 254] on button "Publicar Cotización" at bounding box center [542, 256] width 66 height 16
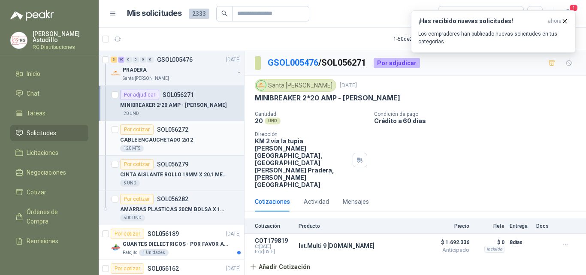
click at [171, 133] on div "Por cotizar SOL056272" at bounding box center [154, 129] width 68 height 10
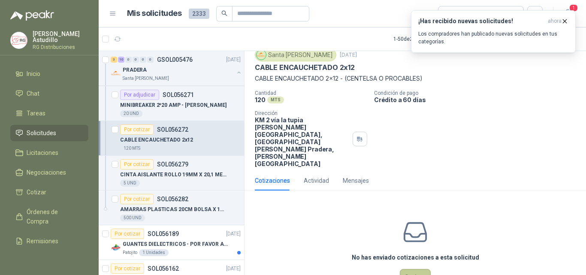
click at [411, 260] on button "Cotizar" at bounding box center [415, 277] width 31 height 16
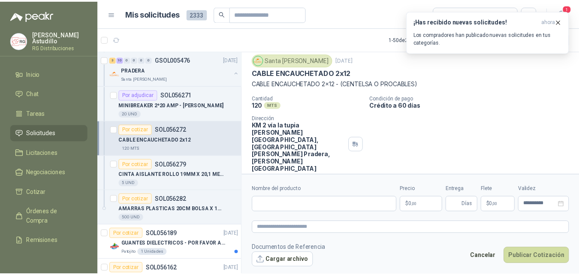
scroll to position [24, 0]
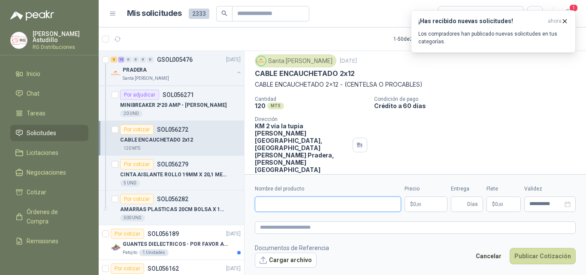
click at [340, 209] on input "Nombre del producto" at bounding box center [328, 203] width 146 height 15
click at [286, 200] on input "Nombre del producto" at bounding box center [328, 203] width 146 height 15
paste input "**********"
type input "**********"
click at [431, 207] on p "$ 0 ,00" at bounding box center [425, 203] width 43 height 15
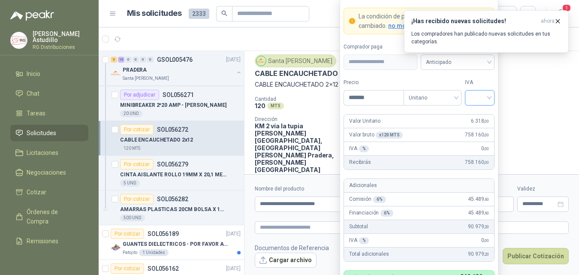
type input "*******"
click at [475, 101] on input "search" at bounding box center [479, 96] width 19 height 13
click at [480, 116] on div "19%" at bounding box center [480, 115] width 16 height 9
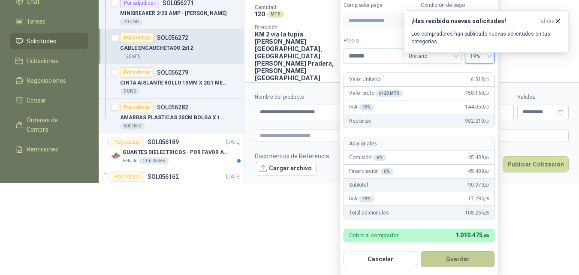
click at [445, 259] on button "Guardar" at bounding box center [458, 259] width 74 height 16
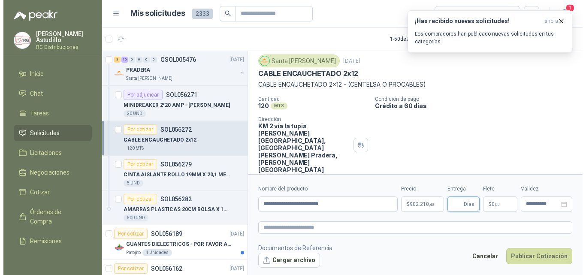
scroll to position [0, 0]
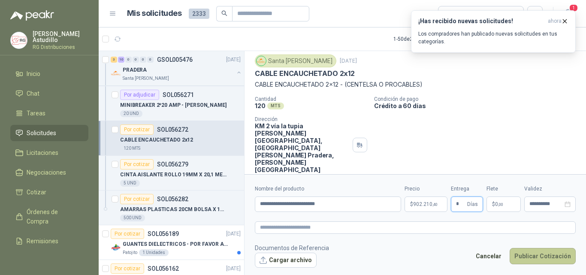
type input "*"
click at [537, 254] on button "Publicar Cotización" at bounding box center [542, 256] width 66 height 16
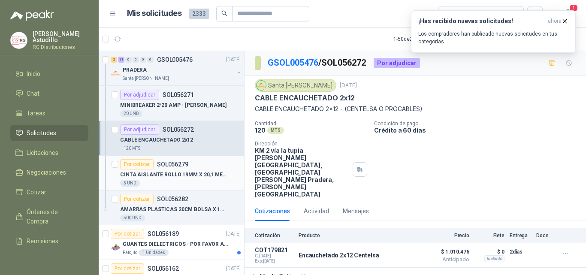
click at [190, 172] on p "CINTA AISLANTE ROLLO 19MM X 20,1 METROS" at bounding box center [173, 175] width 107 height 8
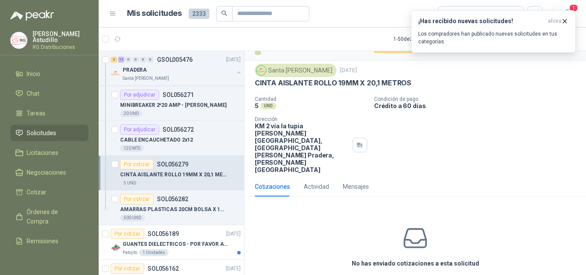
scroll to position [21, 0]
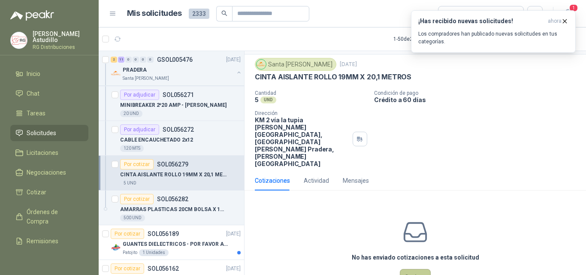
click at [412, 260] on button "Cotizar" at bounding box center [415, 277] width 31 height 16
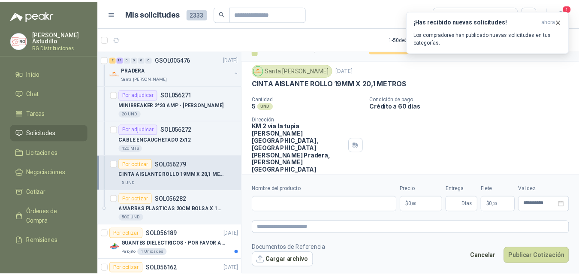
scroll to position [15, 0]
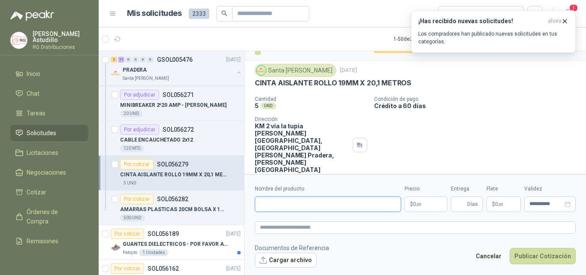
click at [332, 205] on input "Nombre del producto" at bounding box center [328, 203] width 146 height 15
click at [283, 201] on input "Nombre del producto" at bounding box center [328, 203] width 146 height 15
paste input "**********"
drag, startPoint x: 270, startPoint y: 205, endPoint x: 275, endPoint y: 207, distance: 4.9
click at [272, 205] on input "**********" at bounding box center [328, 203] width 146 height 15
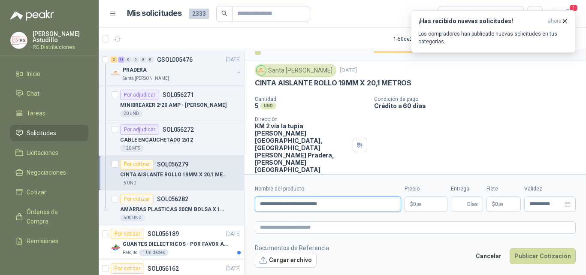
type input "**********"
click at [430, 205] on p "$ 0 ,00" at bounding box center [425, 203] width 43 height 15
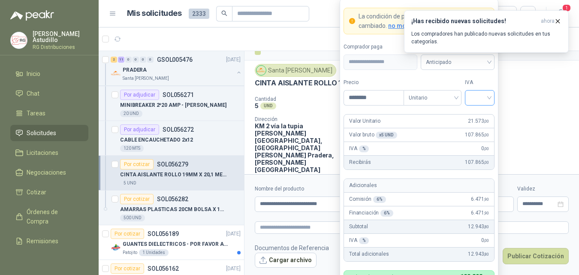
type input "********"
click at [485, 101] on input "search" at bounding box center [479, 96] width 19 height 13
click at [481, 115] on div "19%" at bounding box center [480, 115] width 16 height 9
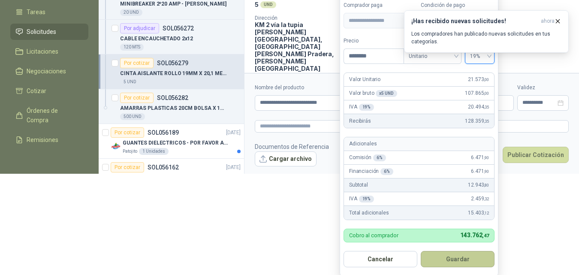
click at [449, 253] on button "Guardar" at bounding box center [458, 259] width 74 height 16
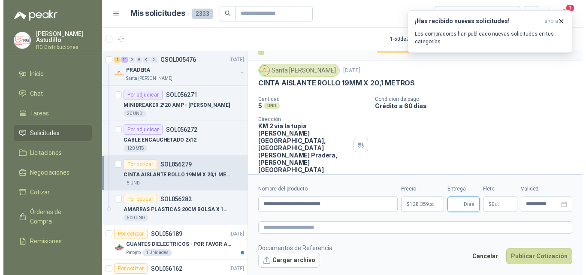
scroll to position [0, 0]
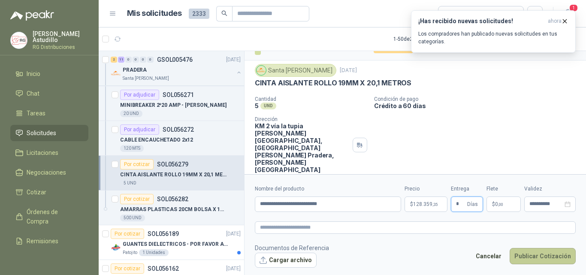
type input "*"
click at [539, 254] on button "Publicar Cotización" at bounding box center [542, 256] width 66 height 16
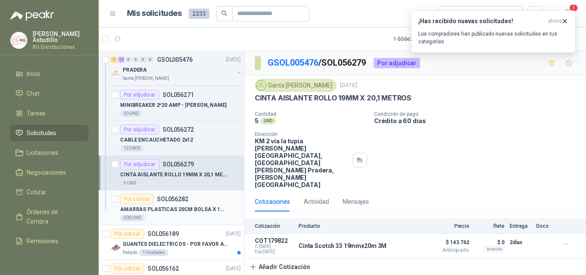
click at [175, 202] on p "SOL056282" at bounding box center [172, 199] width 31 height 6
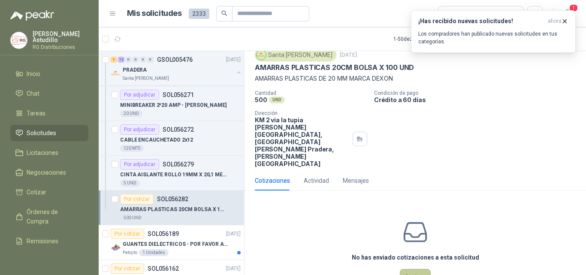
click at [417, 260] on button "Cotizar" at bounding box center [415, 277] width 31 height 16
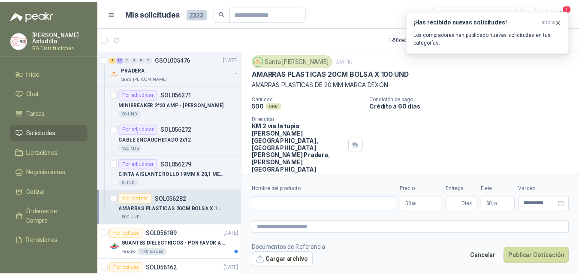
scroll to position [24, 0]
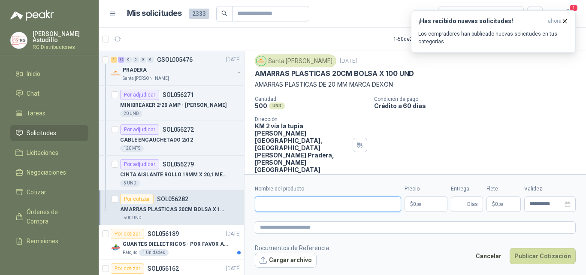
click at [356, 206] on input "Nombre del producto" at bounding box center [328, 203] width 146 height 15
click at [281, 203] on input "Nombre del producto" at bounding box center [328, 203] width 146 height 15
paste input "**********"
type input "**********"
click at [426, 207] on body "[PERSON_NAME] RG Distribuciones Inicio Chat Tareas Solicitudes Licitaciones Neg…" at bounding box center [293, 137] width 586 height 275
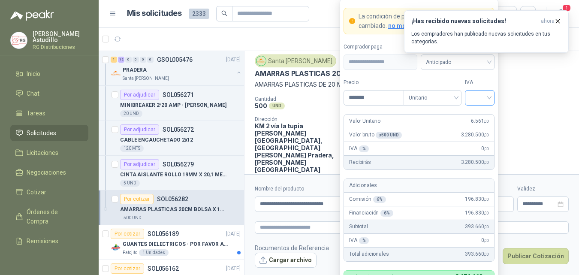
click at [469, 94] on div at bounding box center [480, 97] width 30 height 15
type input "*******"
click at [477, 114] on div "19%" at bounding box center [480, 115] width 16 height 9
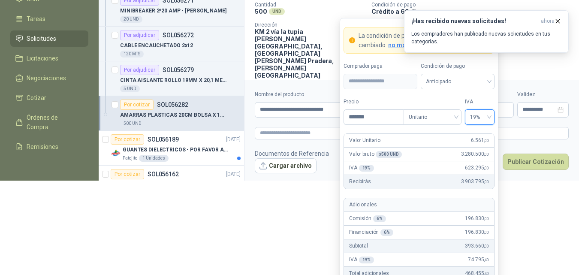
scroll to position [125, 0]
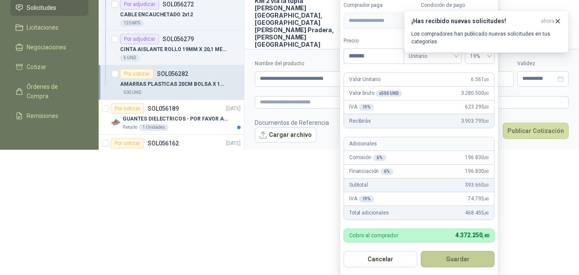
click at [451, 255] on button "Guardar" at bounding box center [458, 259] width 74 height 16
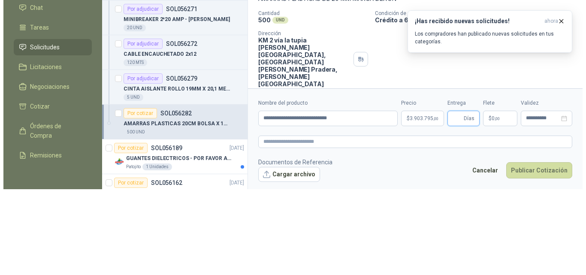
scroll to position [0, 0]
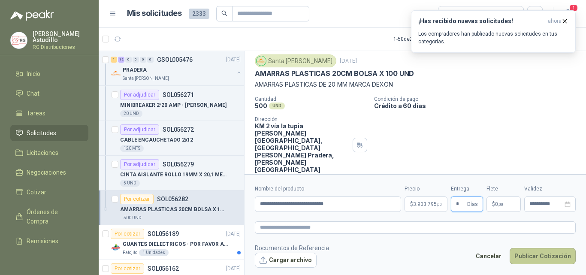
type input "*"
click at [529, 258] on button "Publicar Cotización" at bounding box center [542, 256] width 66 height 16
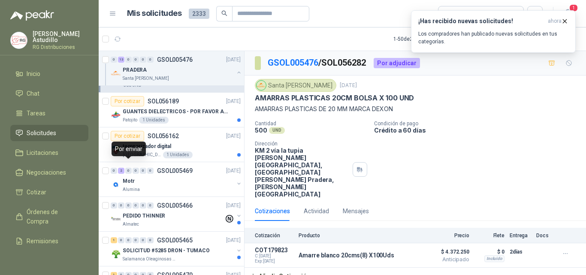
scroll to position [1372, 0]
